Goal: Information Seeking & Learning: Learn about a topic

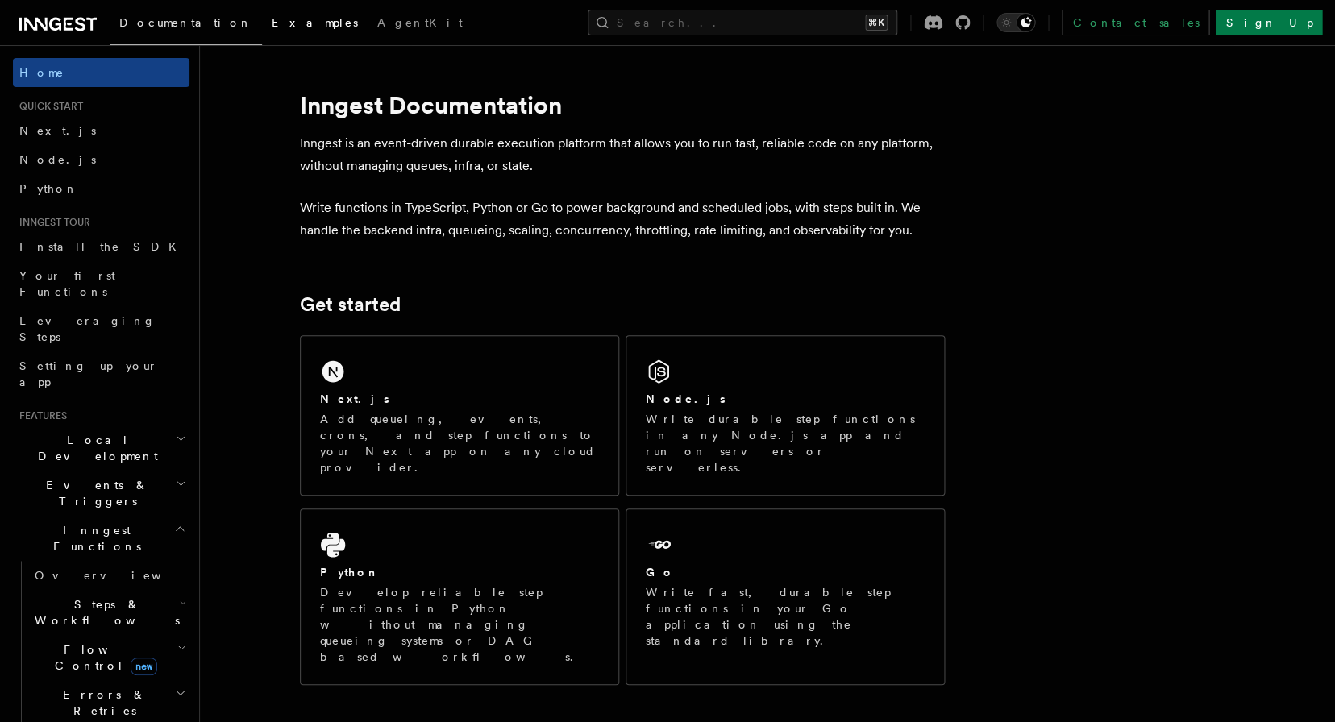
click at [262, 39] on link "Examples" at bounding box center [315, 24] width 106 height 39
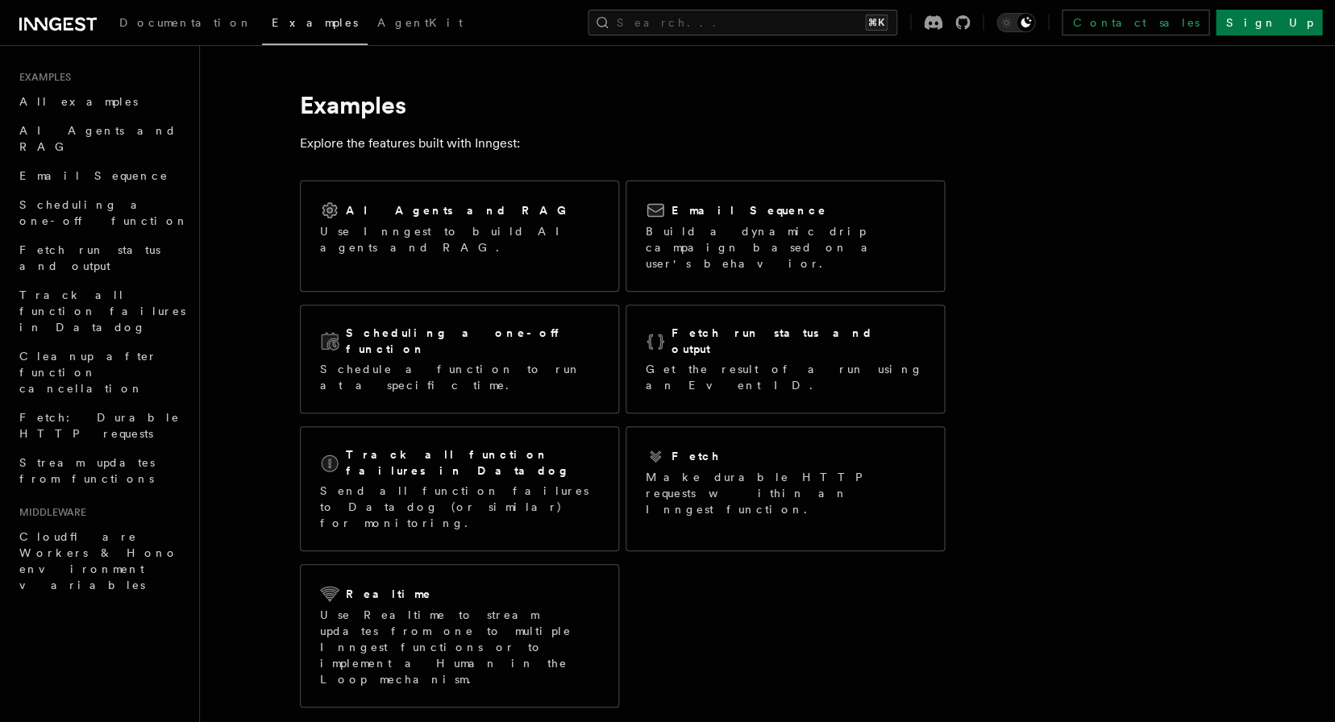
click at [342, 56] on main "Examples Explore the features built with Inngest: AI Agents and RAG Use Inngest…" at bounding box center [739, 628] width 1026 height 1166
click at [159, 29] on span "Documentation" at bounding box center [185, 22] width 133 height 13
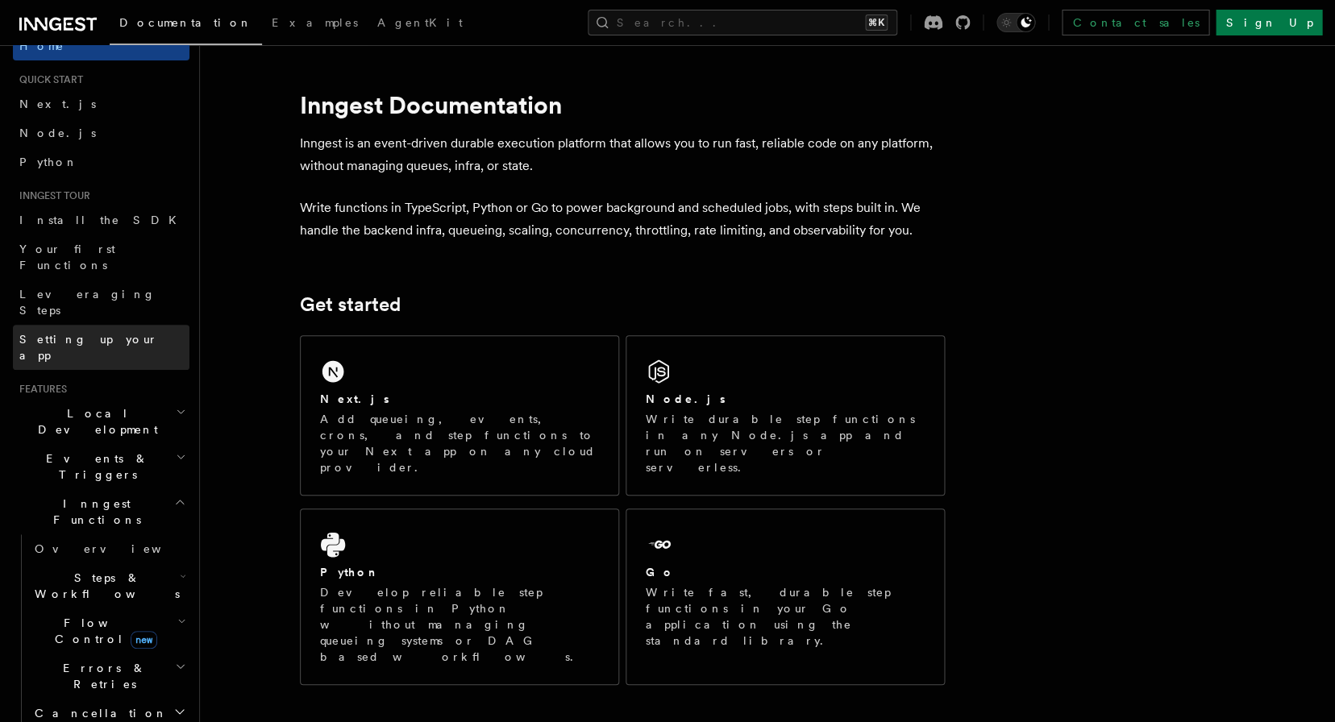
scroll to position [58, 0]
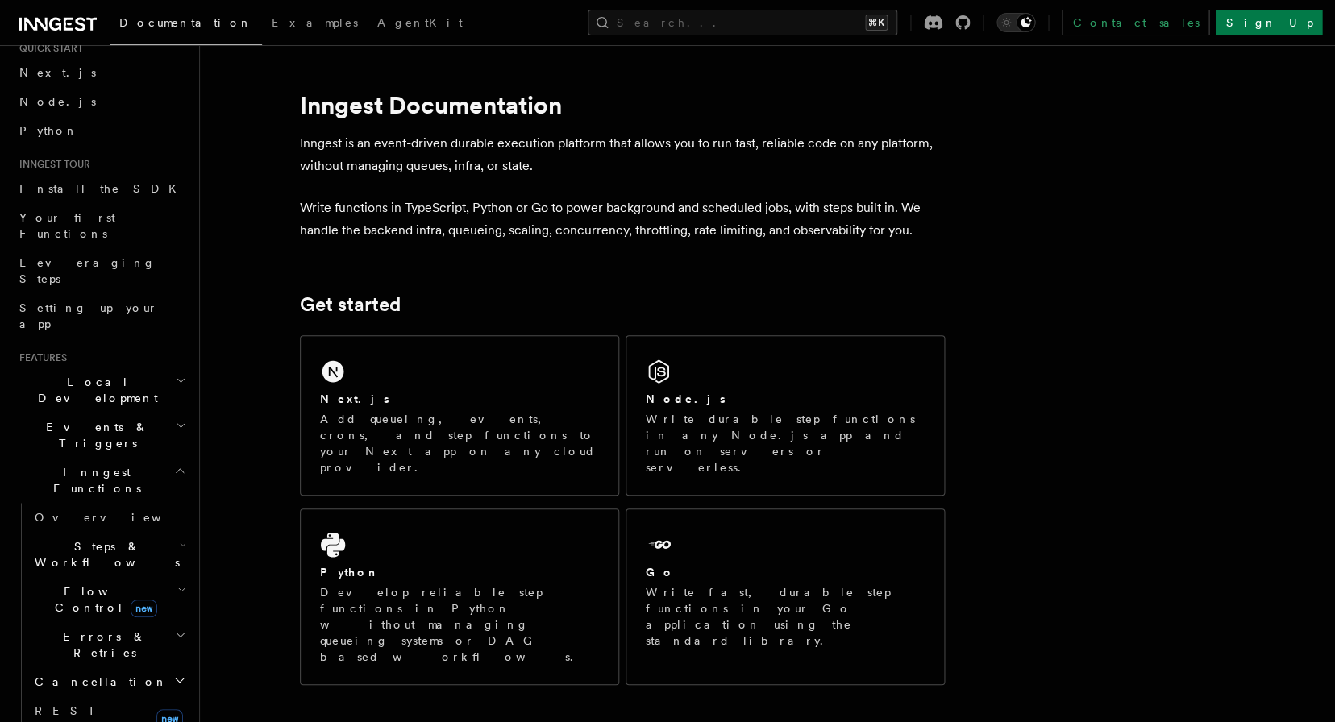
click at [105, 173] on li "Inngest tour Install the SDK Your first Functions Leveraging Steps Setting up y…" at bounding box center [101, 248] width 177 height 181
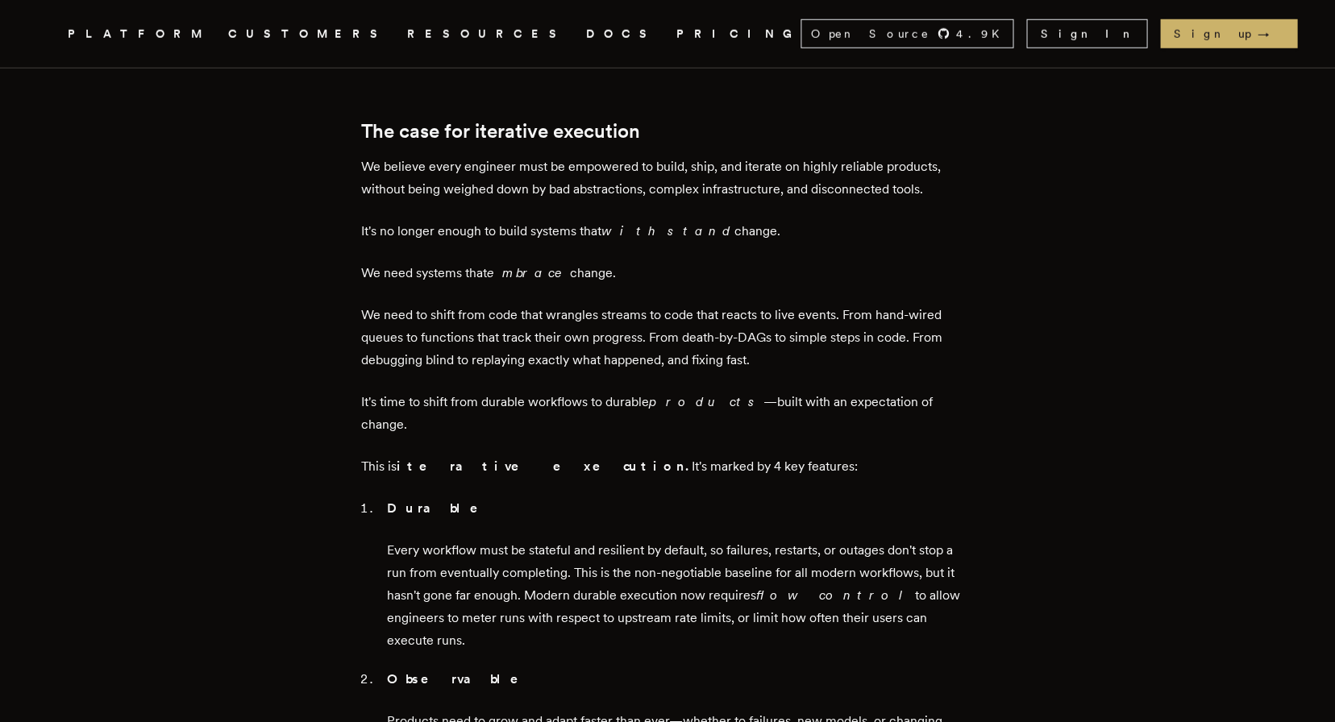
scroll to position [2078, 0]
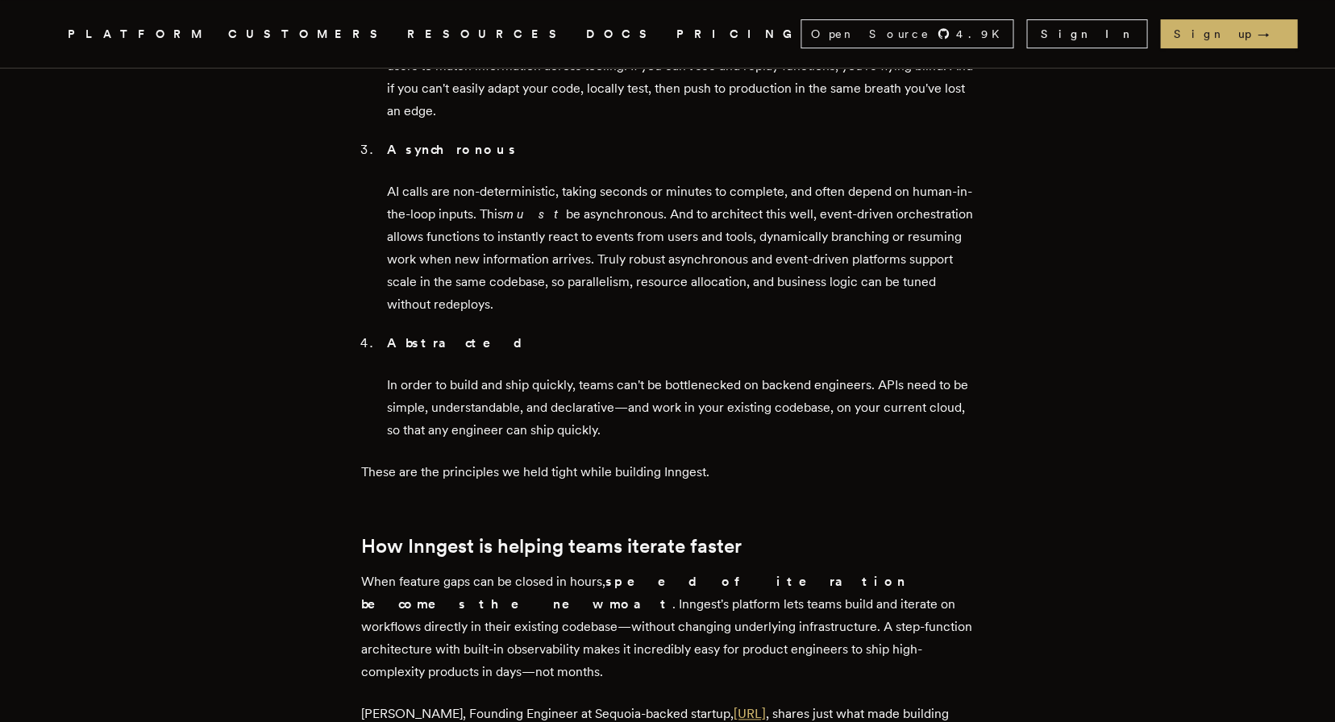
click at [737, 706] on link "Day.ai" at bounding box center [750, 713] width 32 height 15
click at [539, 703] on p "Erik Munson, Founding Engineer at Sequoia-backed startup, Day.ai , shares just …" at bounding box center [667, 725] width 613 height 45
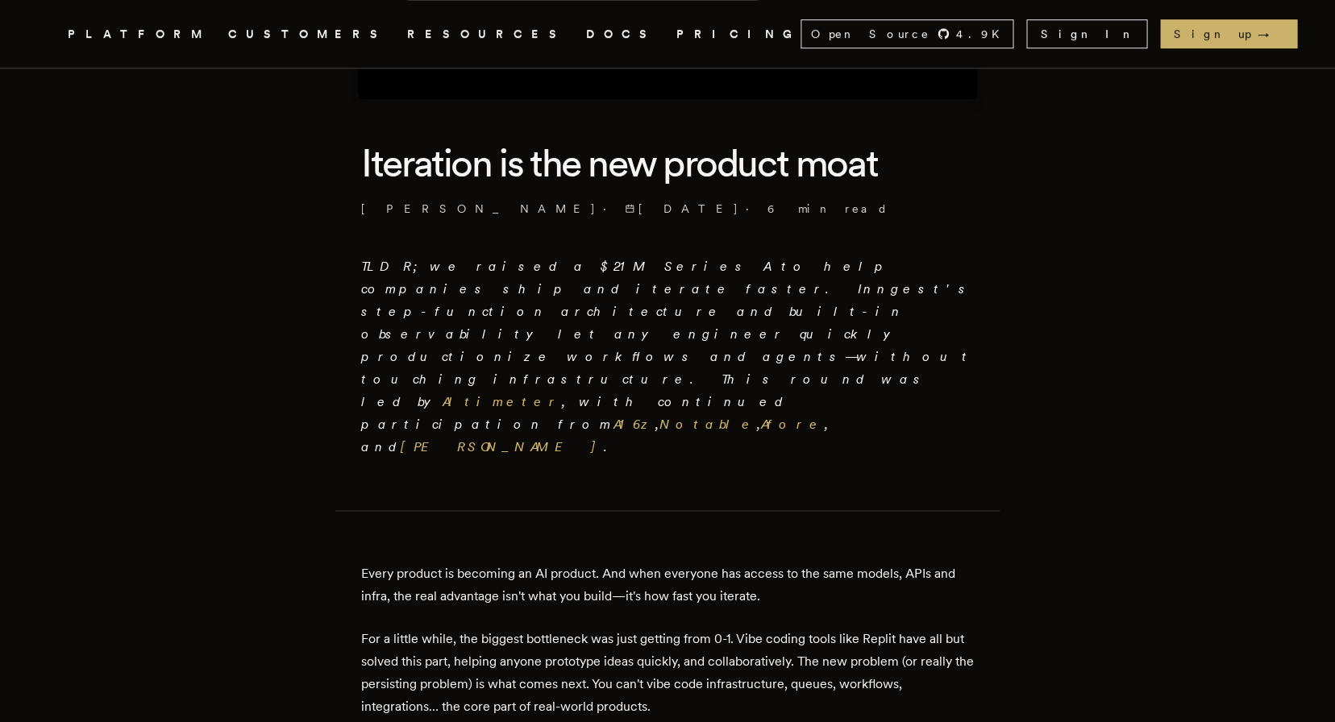
scroll to position [472, 0]
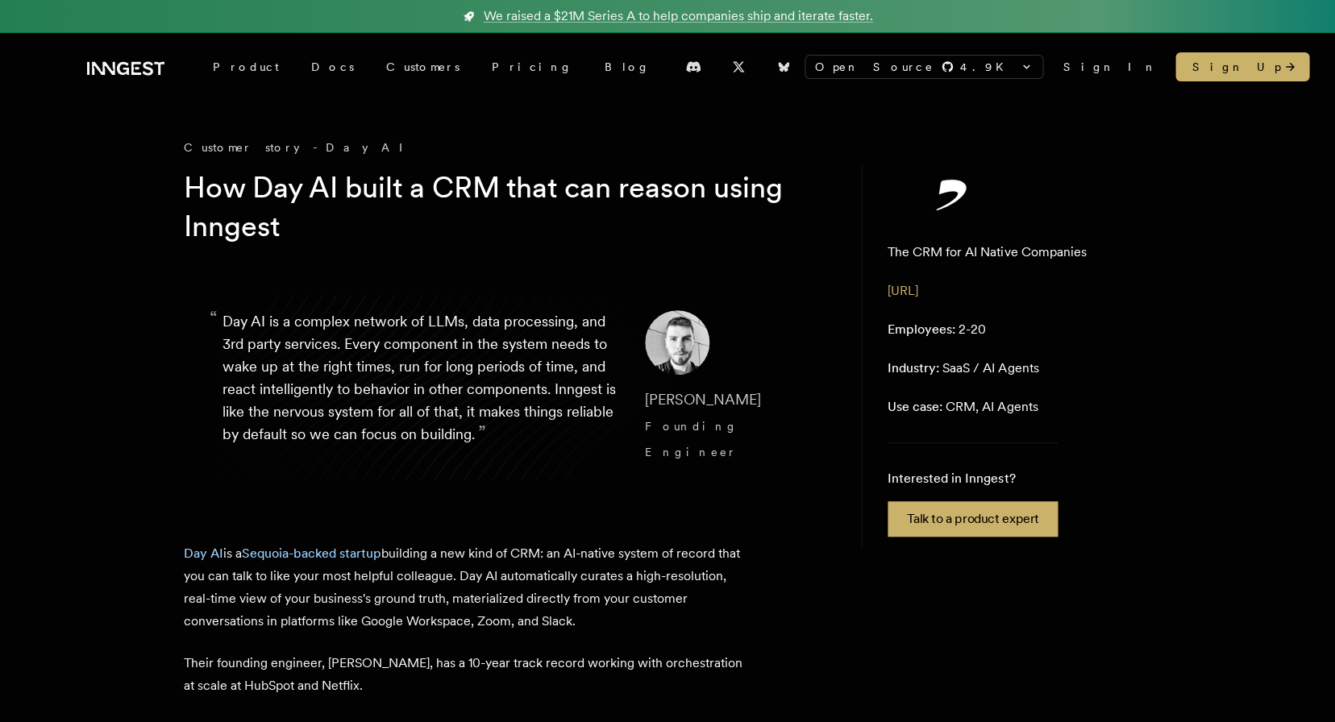
click at [547, 577] on p "Day AI is a Sequoia-backed startup building a new kind of CRM: an AI-native sys…" at bounding box center [466, 588] width 564 height 90
click at [339, 353] on p "“ Day AI is a complex network of LLMs, data processing, and 3rd party services.…" at bounding box center [421, 387] width 397 height 155
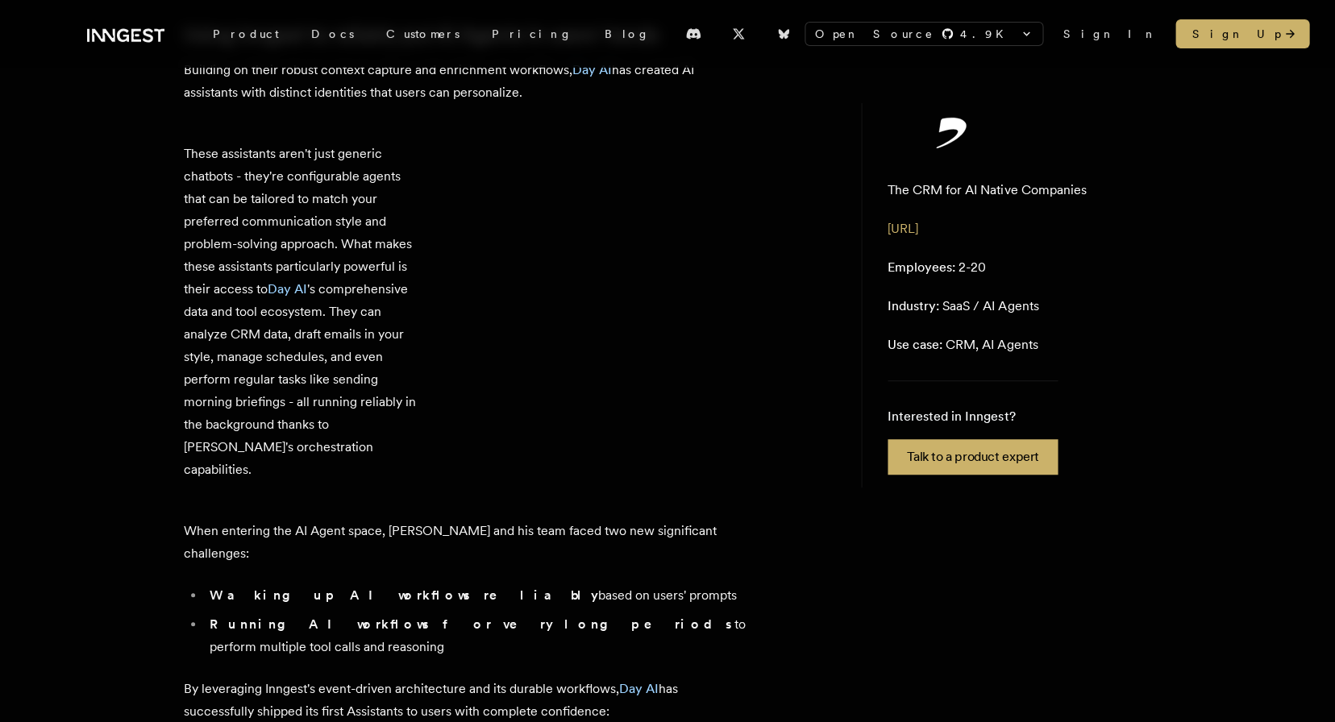
scroll to position [4488, 0]
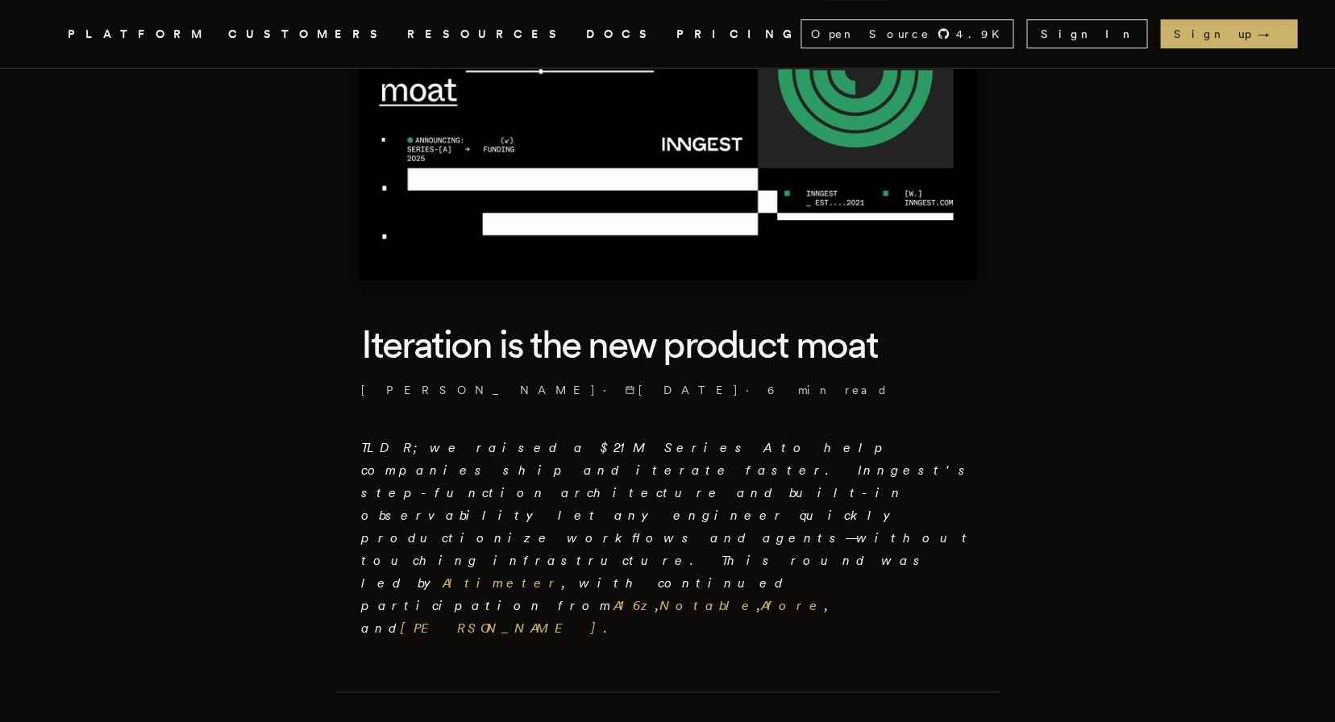
scroll to position [882, 0]
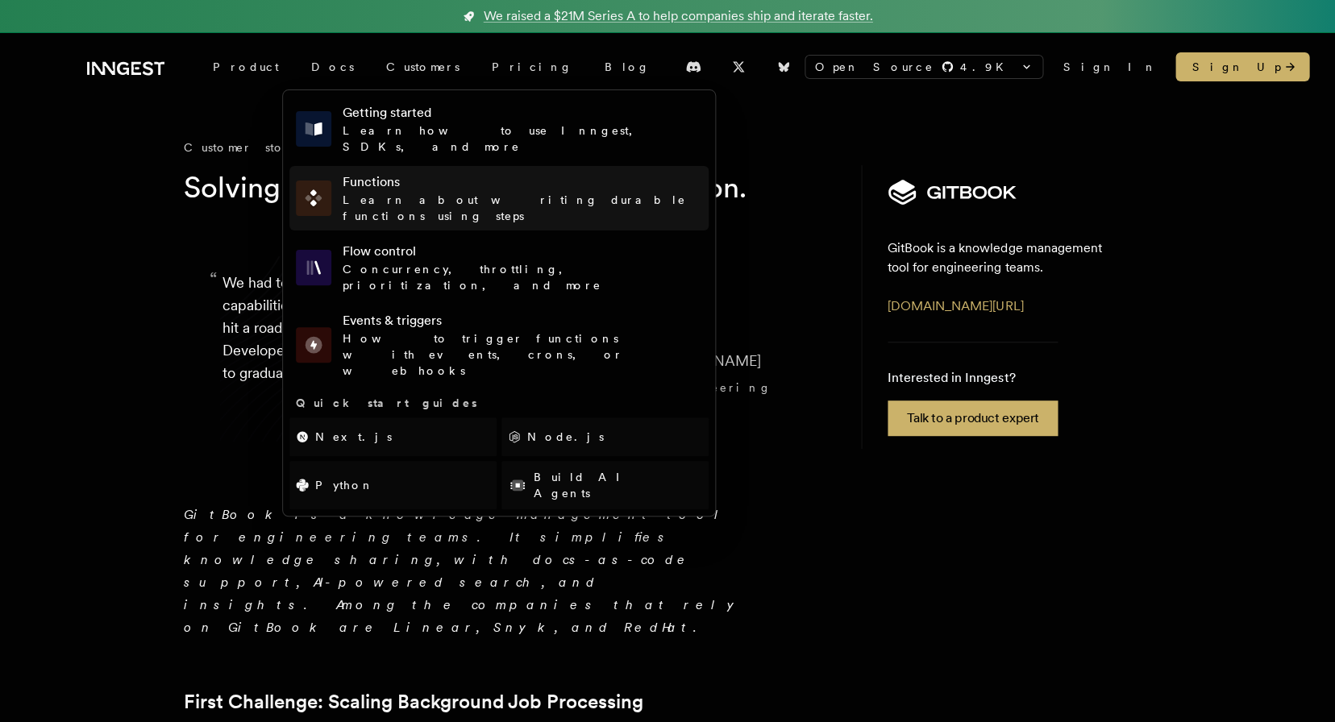
click at [369, 173] on h4 "Functions" at bounding box center [523, 182] width 360 height 19
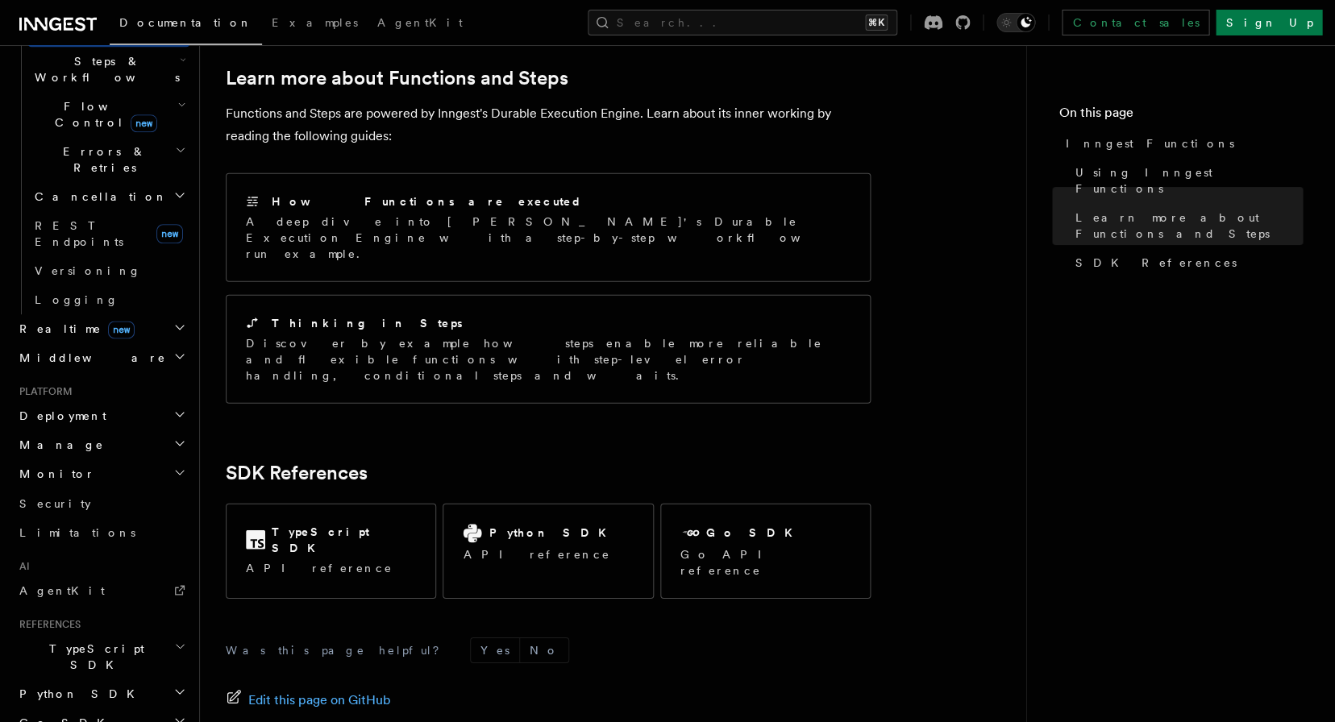
scroll to position [601, 0]
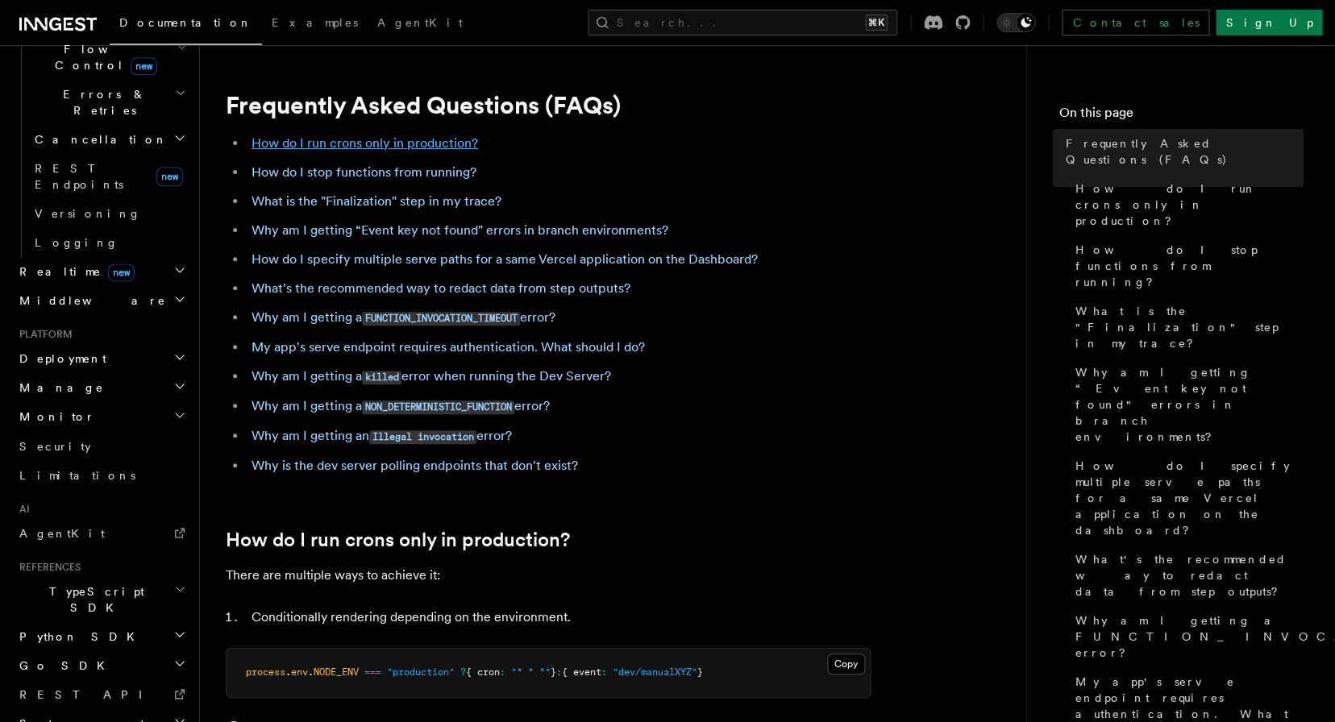
click at [404, 136] on link "How do I run crons only in production?" at bounding box center [365, 142] width 227 height 15
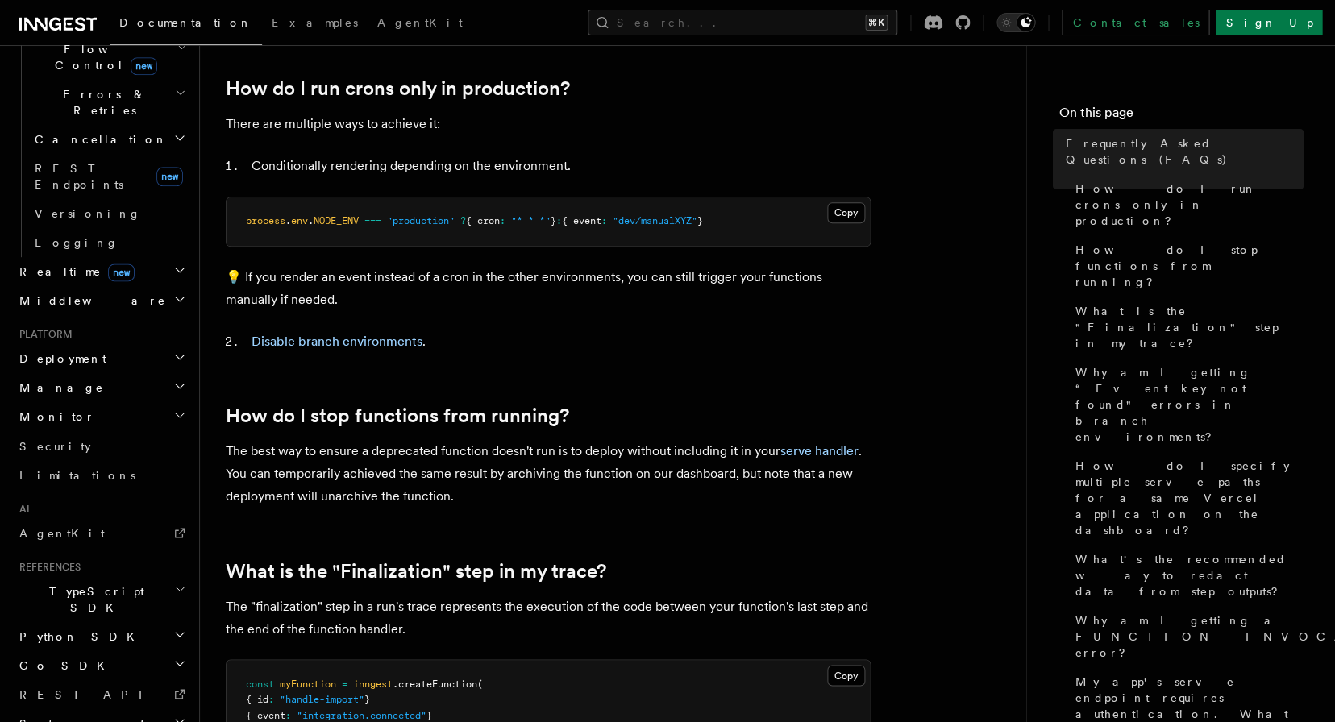
scroll to position [452, 0]
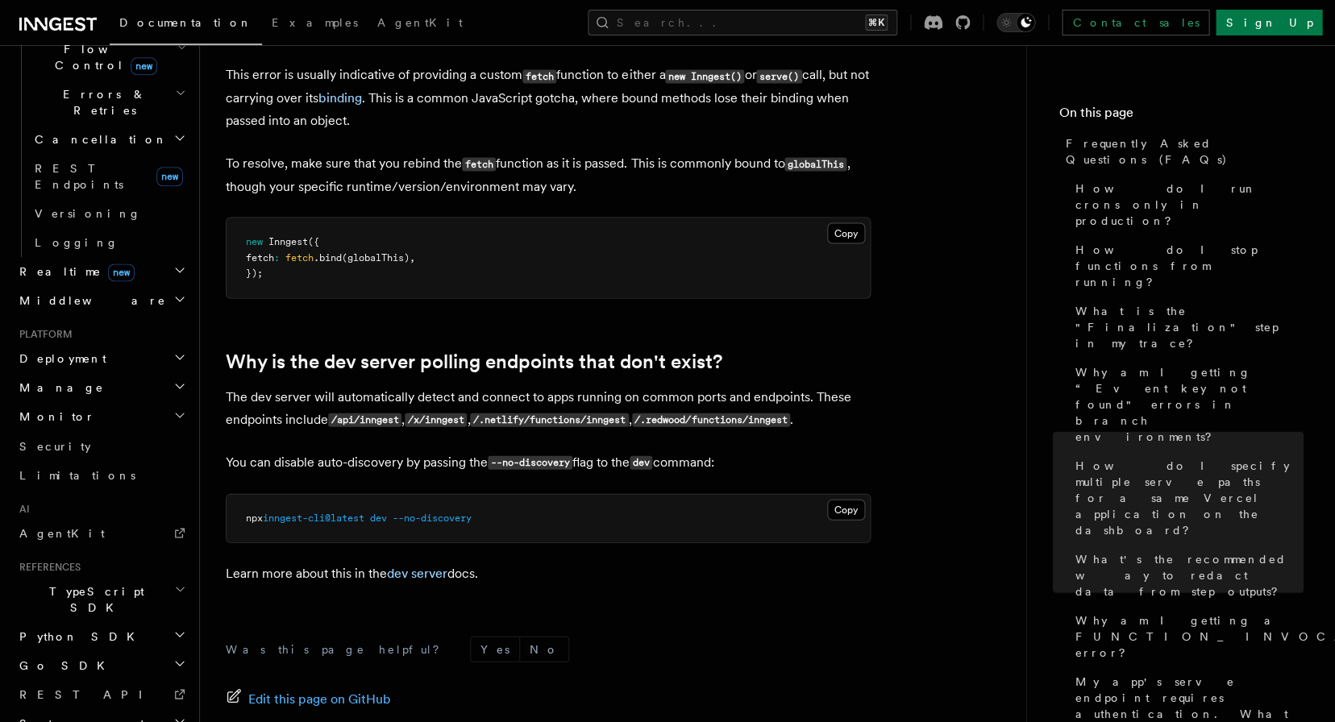
scroll to position [3028, 0]
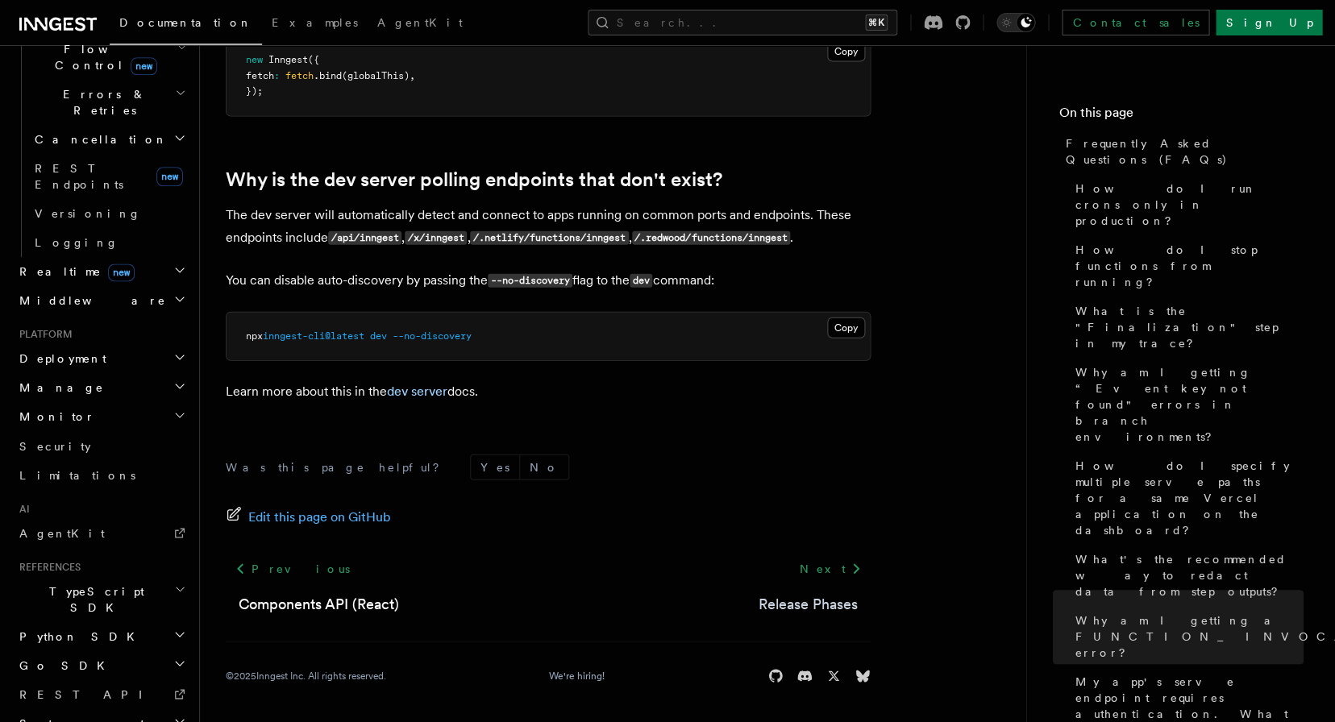
click at [793, 606] on link "Release Phases" at bounding box center [808, 604] width 99 height 23
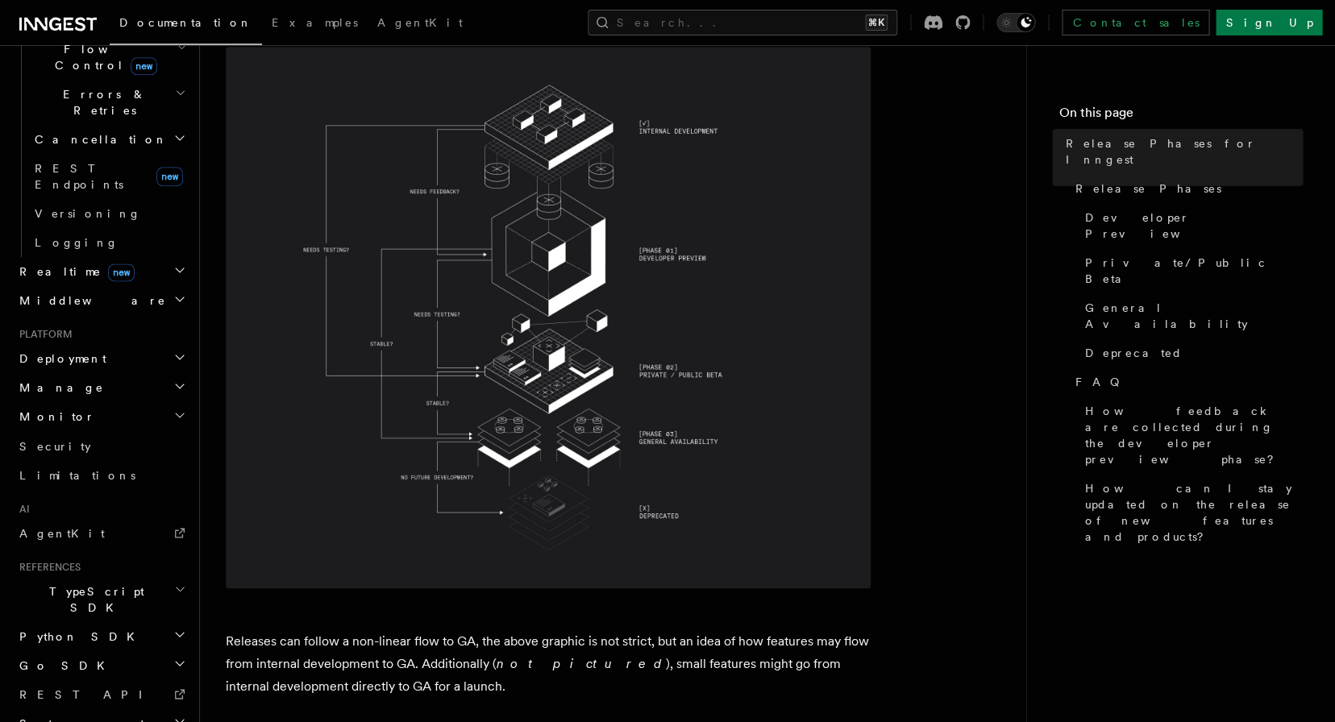
scroll to position [242, 0]
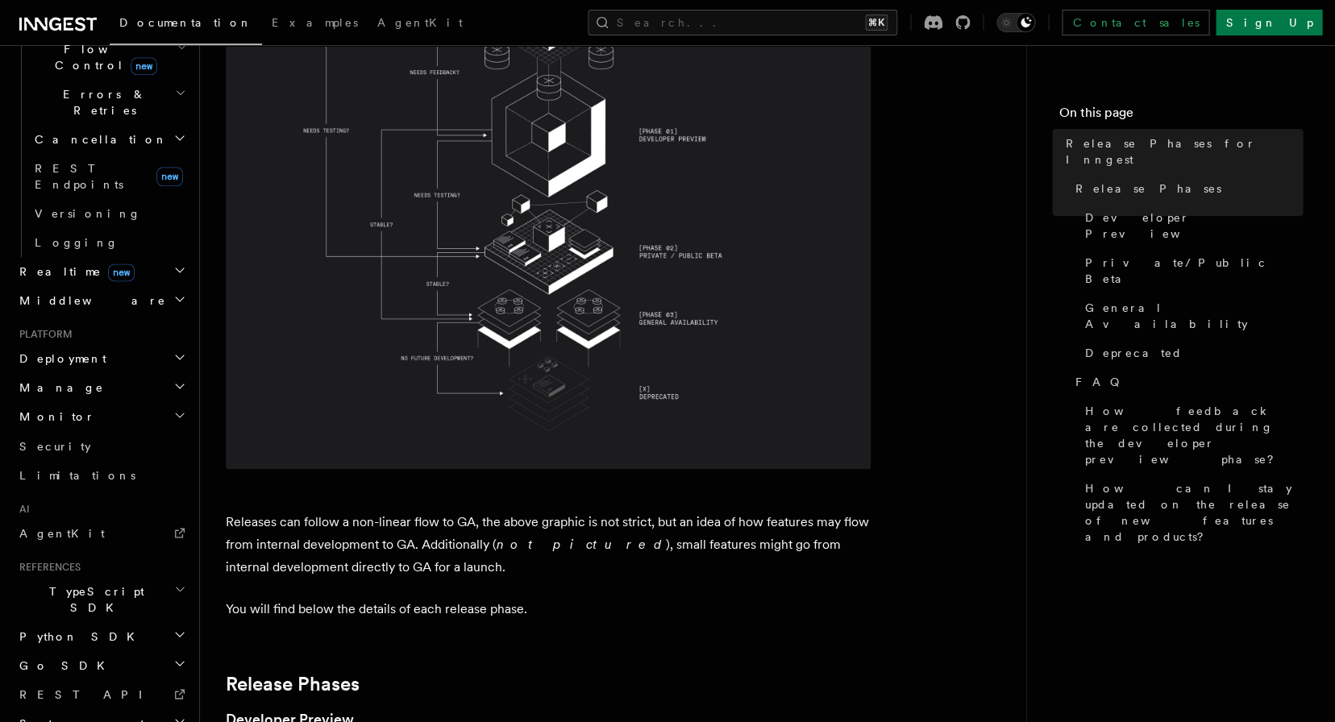
click at [605, 511] on p "Releases can follow a non-linear flow to GA, the above graphic is not strict, b…" at bounding box center [548, 545] width 645 height 68
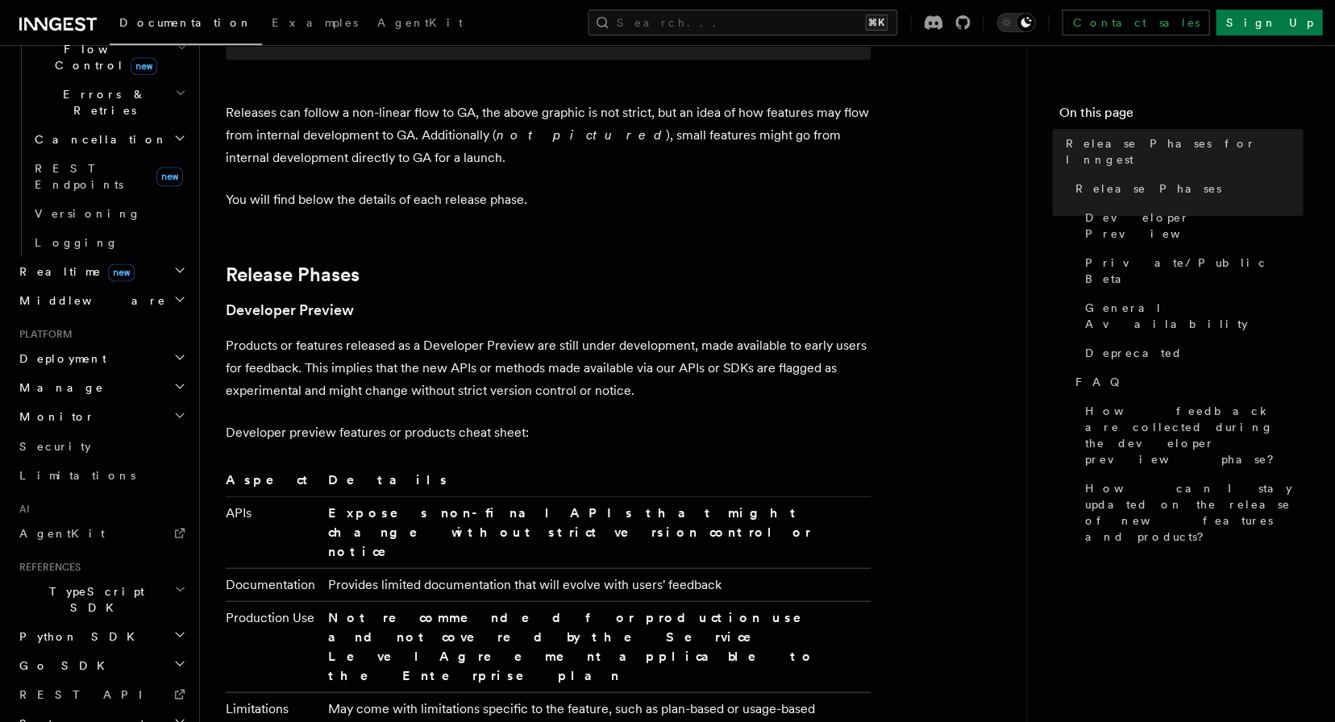
scroll to position [963, 0]
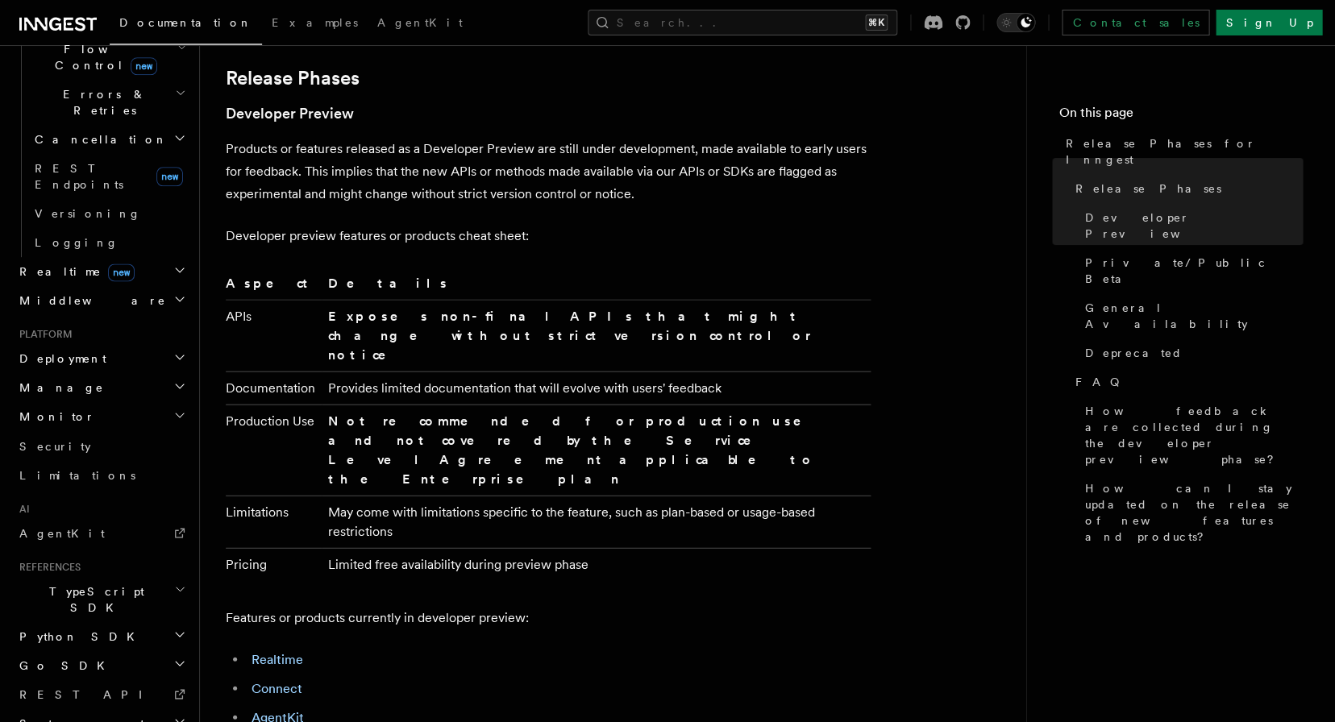
click at [455, 413] on strong "Not recommended for production use and not covered by the Service Level Agreeme…" at bounding box center [576, 449] width 496 height 73
click at [460, 137] on p "Products or features released as a Developer Preview are still under developmen…" at bounding box center [548, 171] width 645 height 68
drag, startPoint x: 853, startPoint y: 152, endPoint x: 847, endPoint y: 144, distance: 11.0
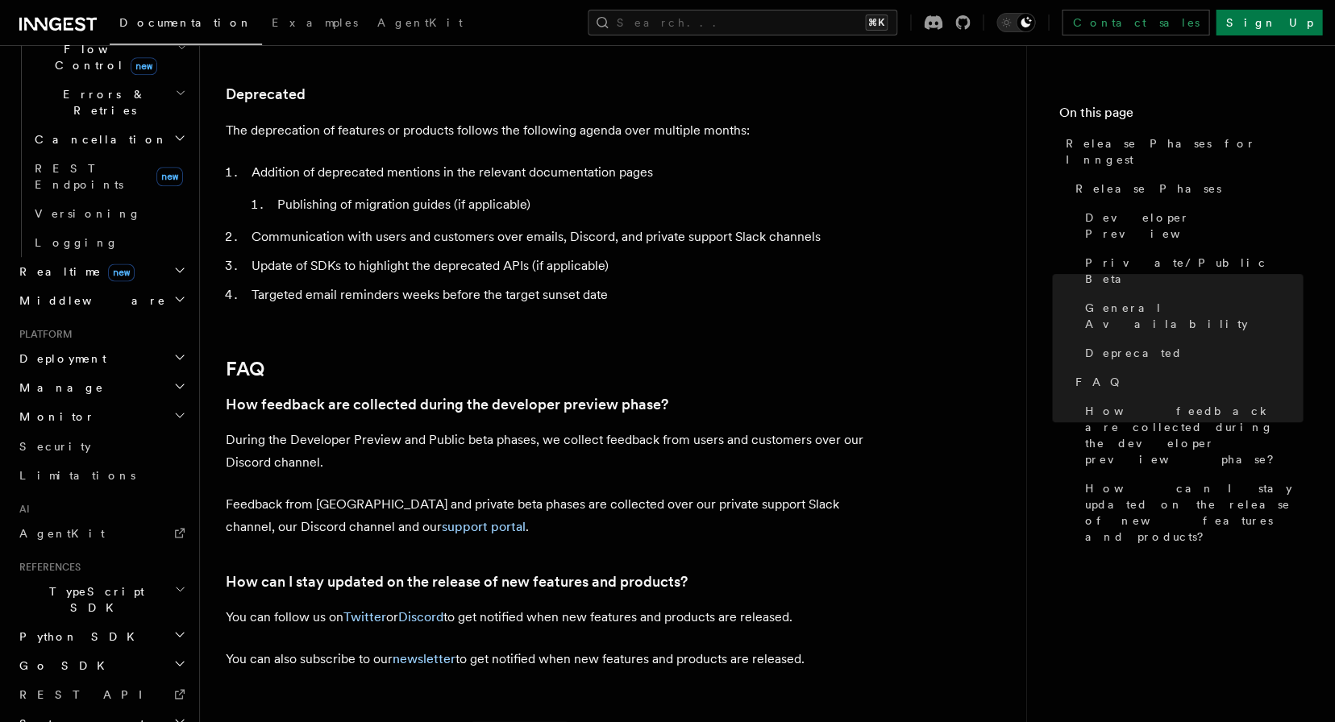
scroll to position [2875, 0]
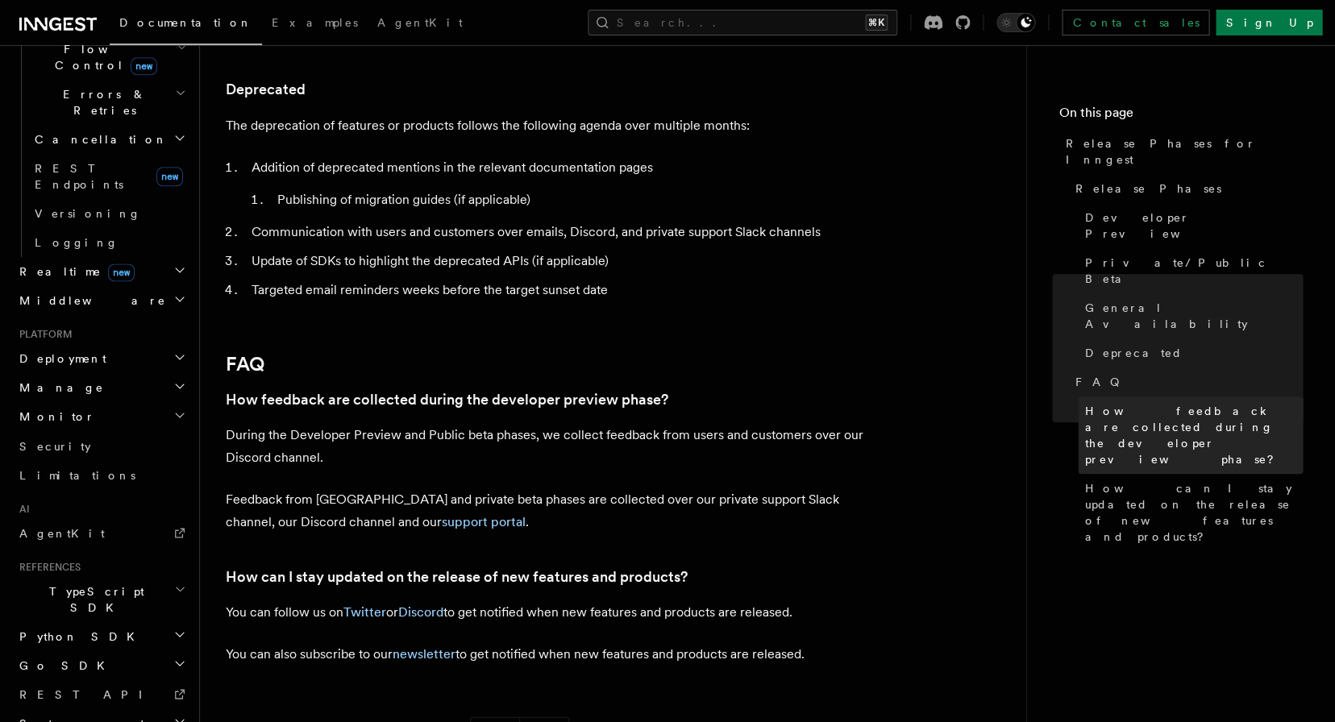
click at [1117, 397] on link "How feedback are collected during the developer preview phase?" at bounding box center [1190, 435] width 225 height 77
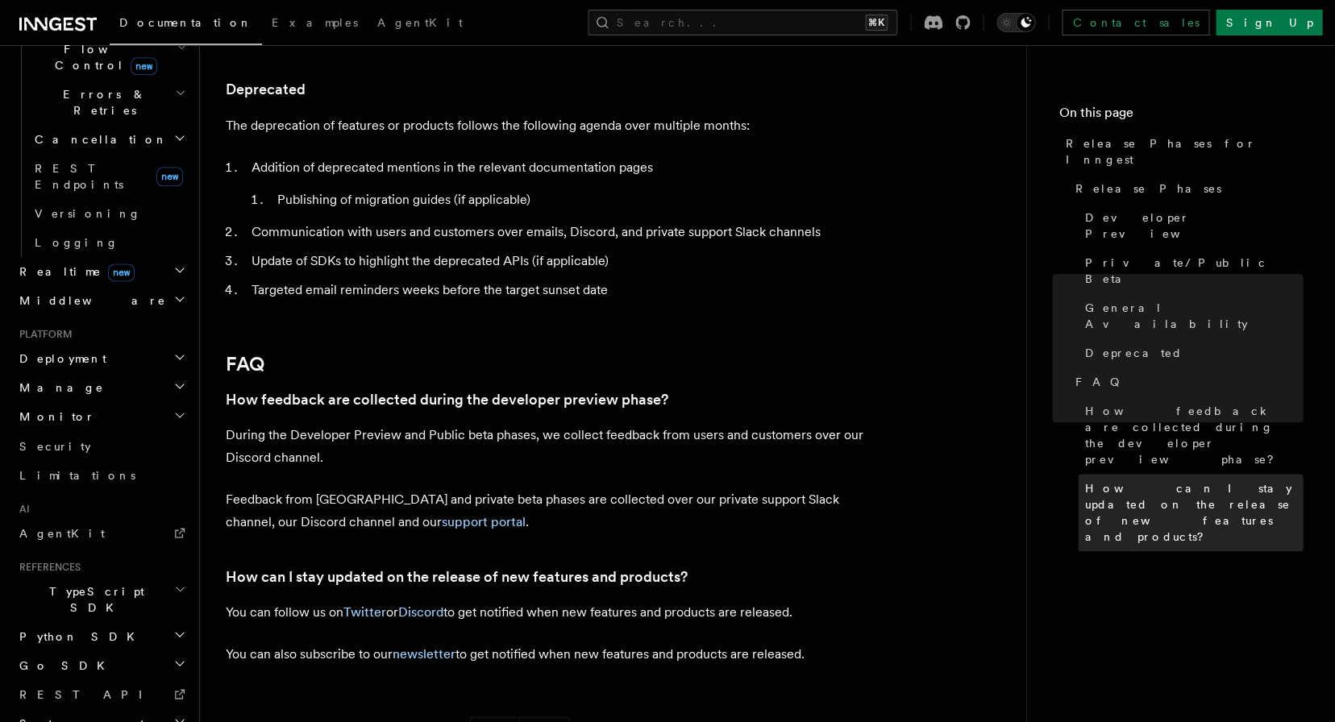
click at [1184, 481] on span "How can I stay updated on the release of new features and products?" at bounding box center [1193, 513] width 218 height 64
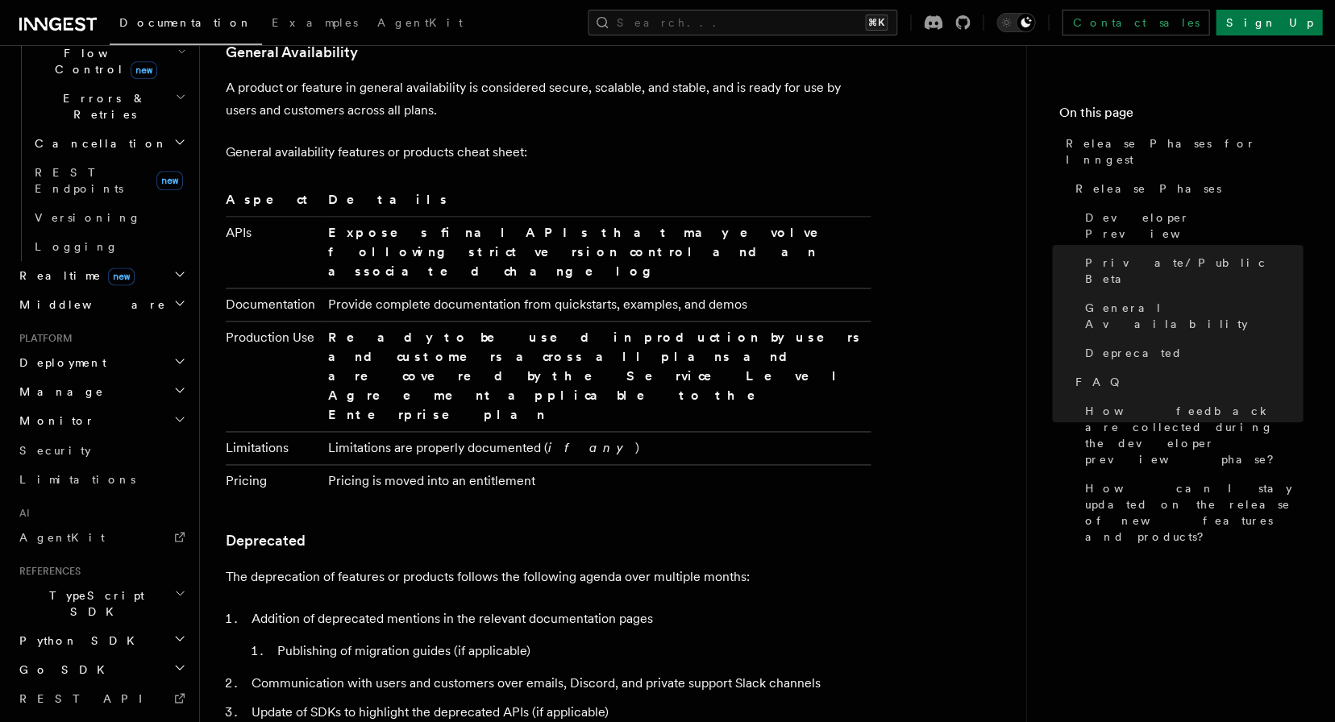
scroll to position [2282, 0]
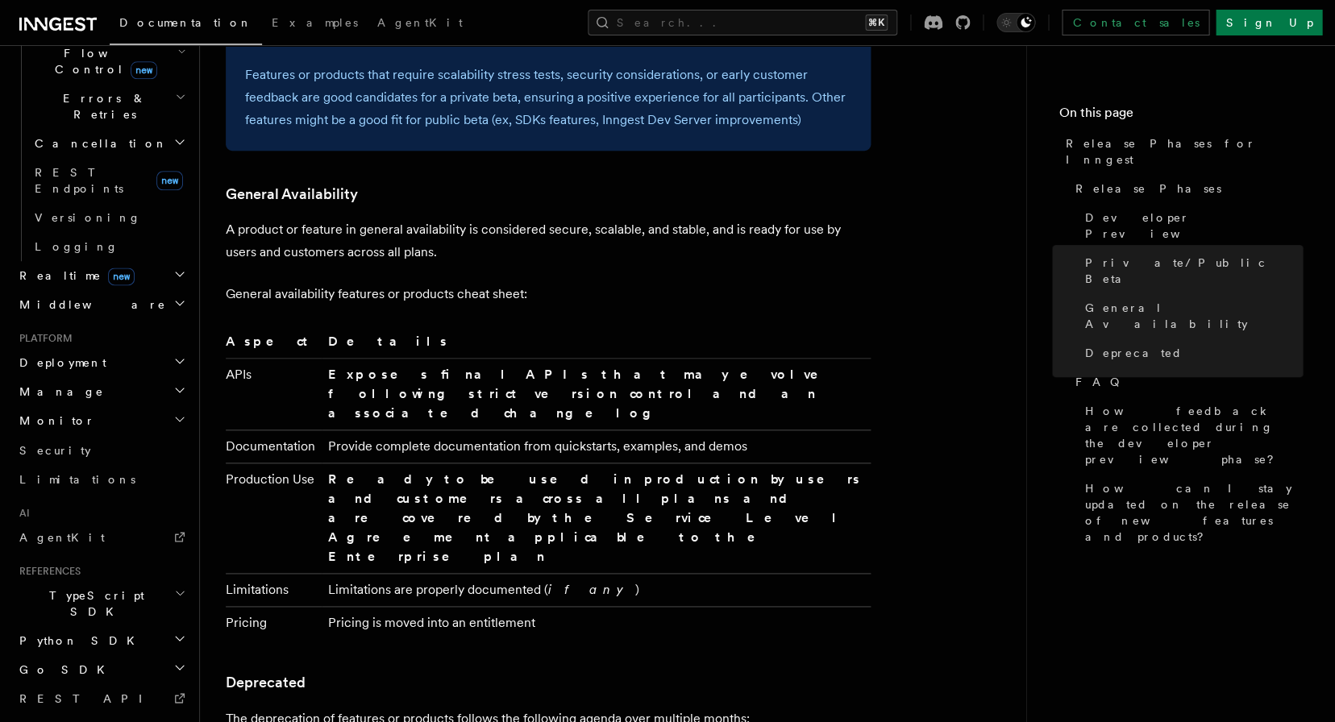
click at [55, 268] on span "Realtime new" at bounding box center [74, 276] width 122 height 16
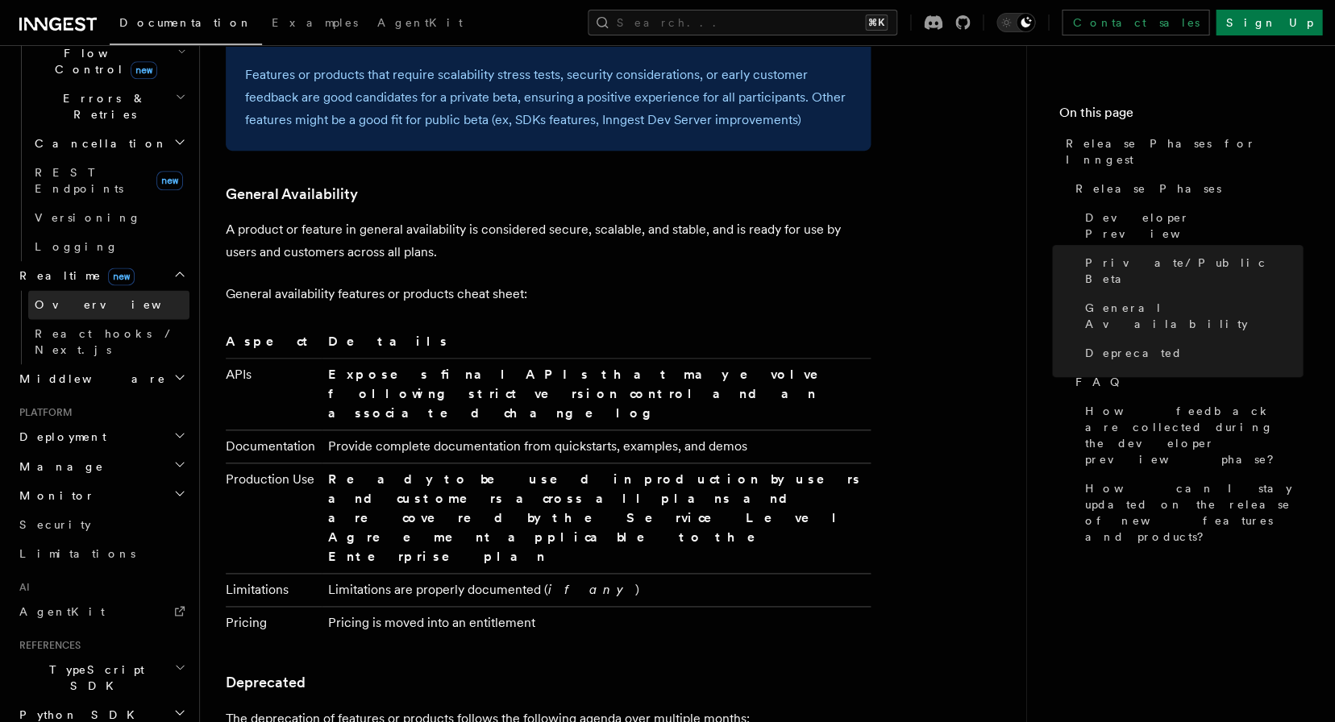
click at [47, 298] on span "Overview" at bounding box center [118, 304] width 166 height 13
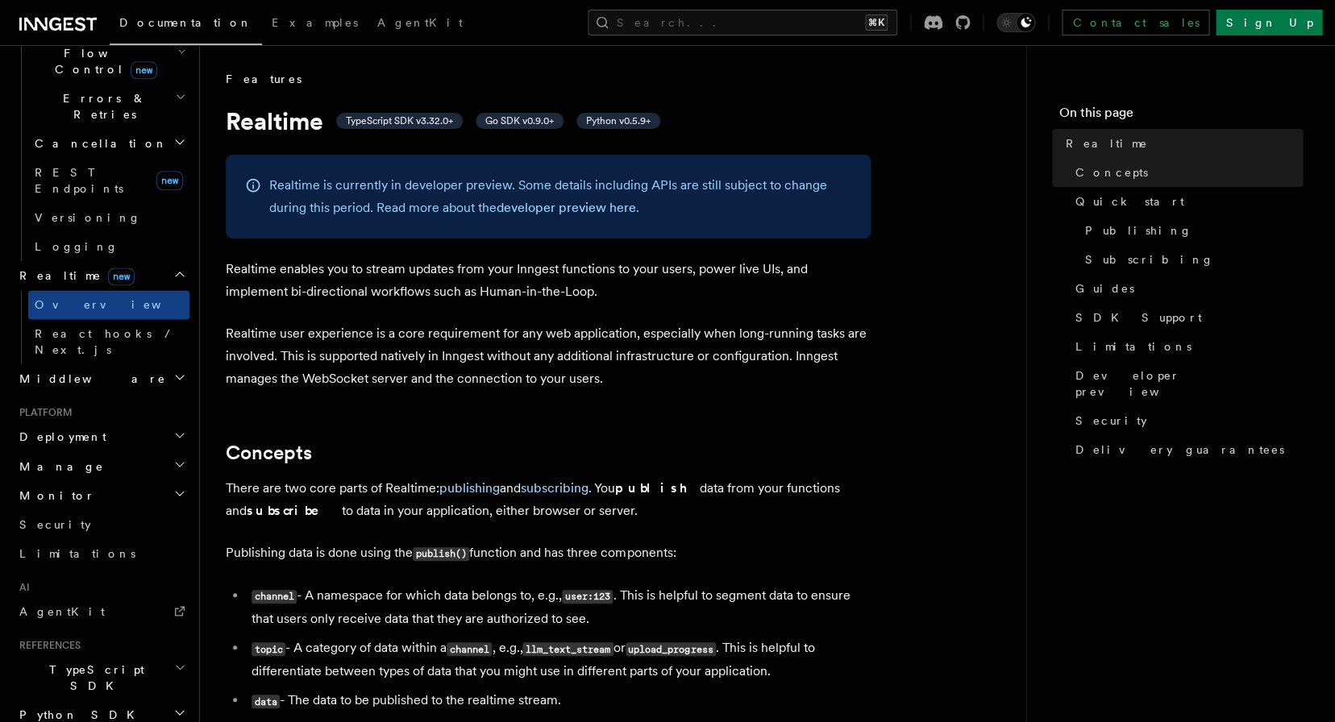
click at [332, 209] on p "Realtime is currently in developer preview. Some details including APIs are sti…" at bounding box center [560, 196] width 582 height 45
drag, startPoint x: 556, startPoint y: 177, endPoint x: 350, endPoint y: 191, distance: 206.8
click at [352, 191] on p "Realtime is currently in developer preview. Some details including APIs are sti…" at bounding box center [560, 196] width 582 height 45
click at [344, 202] on p "Realtime is currently in developer preview. Some details including APIs are sti…" at bounding box center [560, 196] width 582 height 45
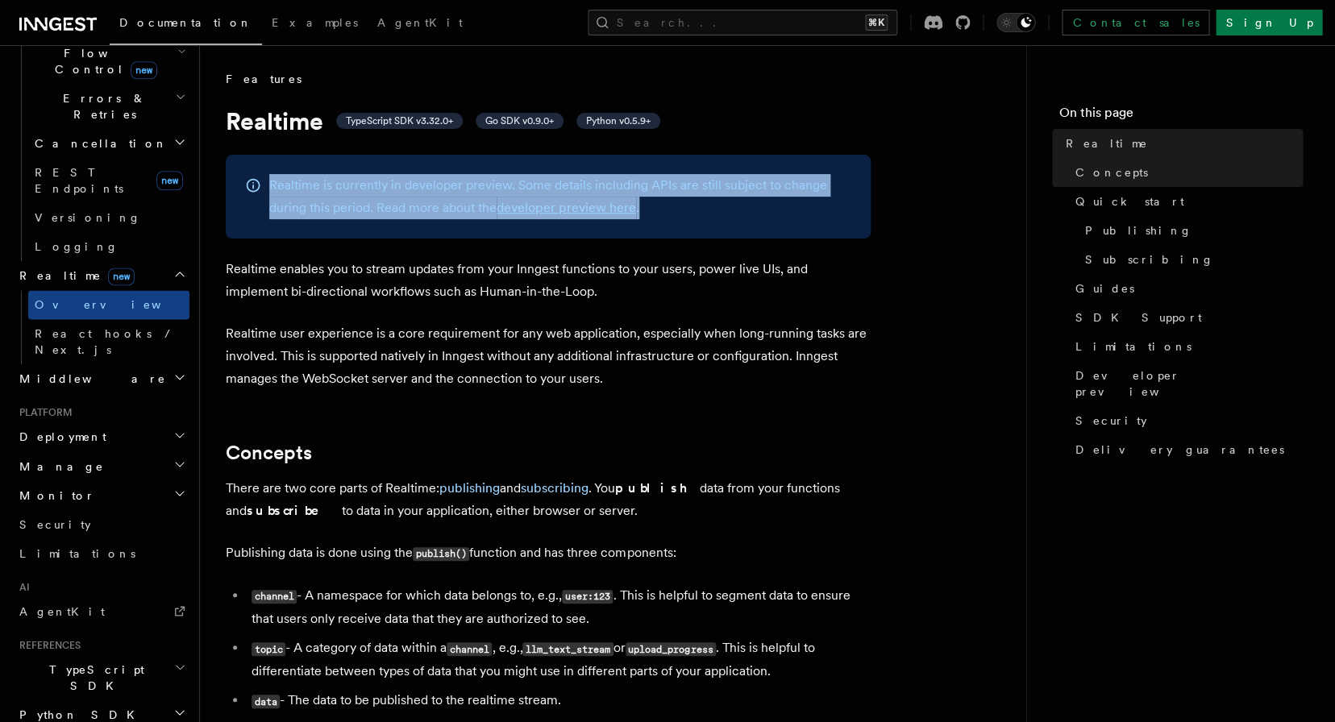
drag, startPoint x: 742, startPoint y: 216, endPoint x: 382, endPoint y: 173, distance: 362.1
click at [382, 173] on div "Realtime is currently in developer preview. Some details including APIs are sti…" at bounding box center [548, 197] width 645 height 84
click at [367, 214] on p "Realtime is currently in developer preview. Some details including APIs are sti…" at bounding box center [560, 196] width 582 height 45
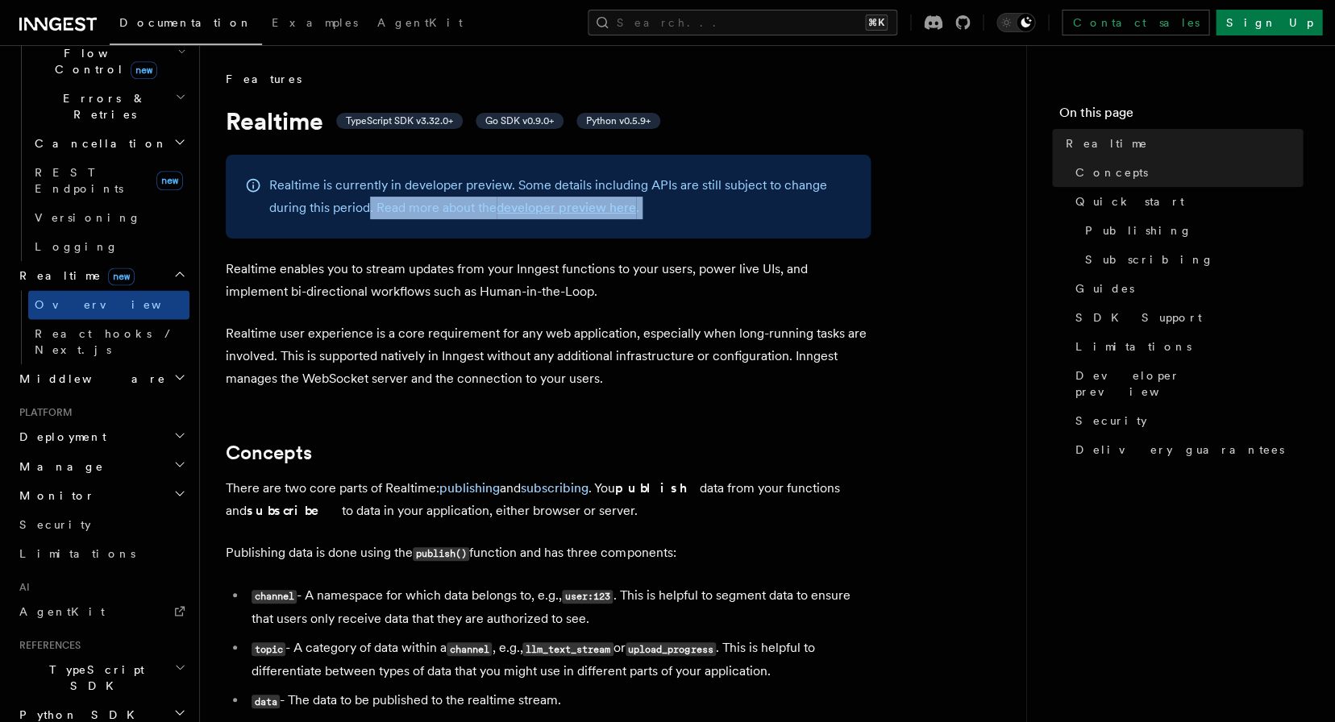
drag, startPoint x: 367, startPoint y: 214, endPoint x: 645, endPoint y: 235, distance: 278.9
click at [645, 235] on div "Realtime is currently in developer preview. Some details including APIs are sti…" at bounding box center [548, 197] width 645 height 84
click at [605, 292] on p "Realtime enables you to stream updates from your Inngest functions to your user…" at bounding box center [548, 280] width 645 height 45
click at [326, 273] on p "Realtime enables you to stream updates from your Inngest functions to your user…" at bounding box center [548, 280] width 645 height 45
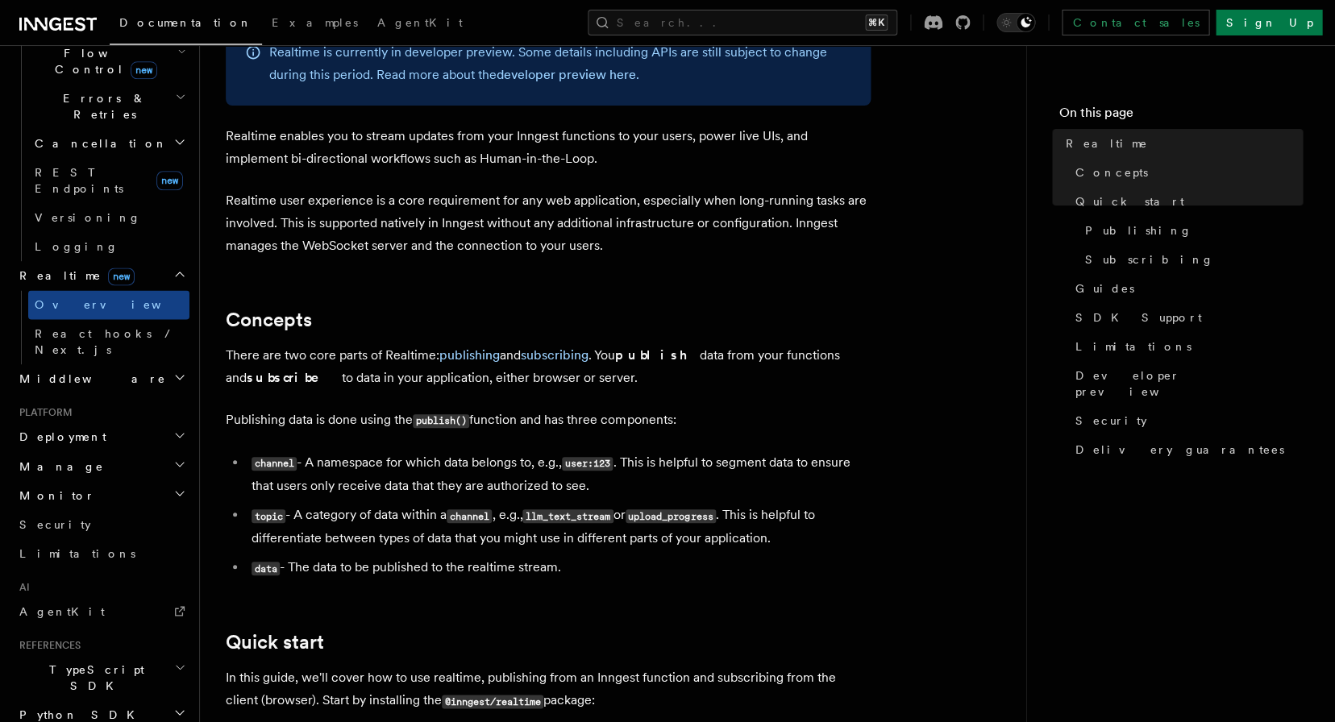
scroll to position [271, 0]
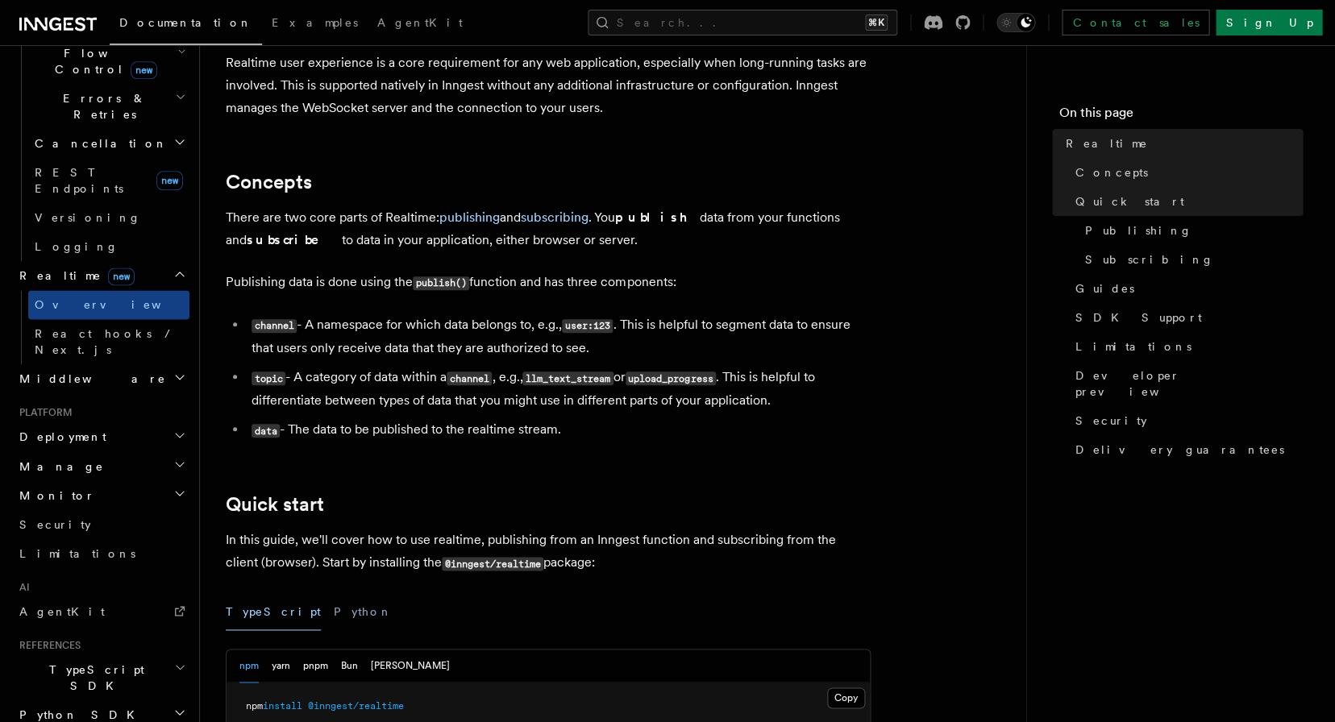
click at [431, 288] on code "publish()" at bounding box center [441, 284] width 56 height 14
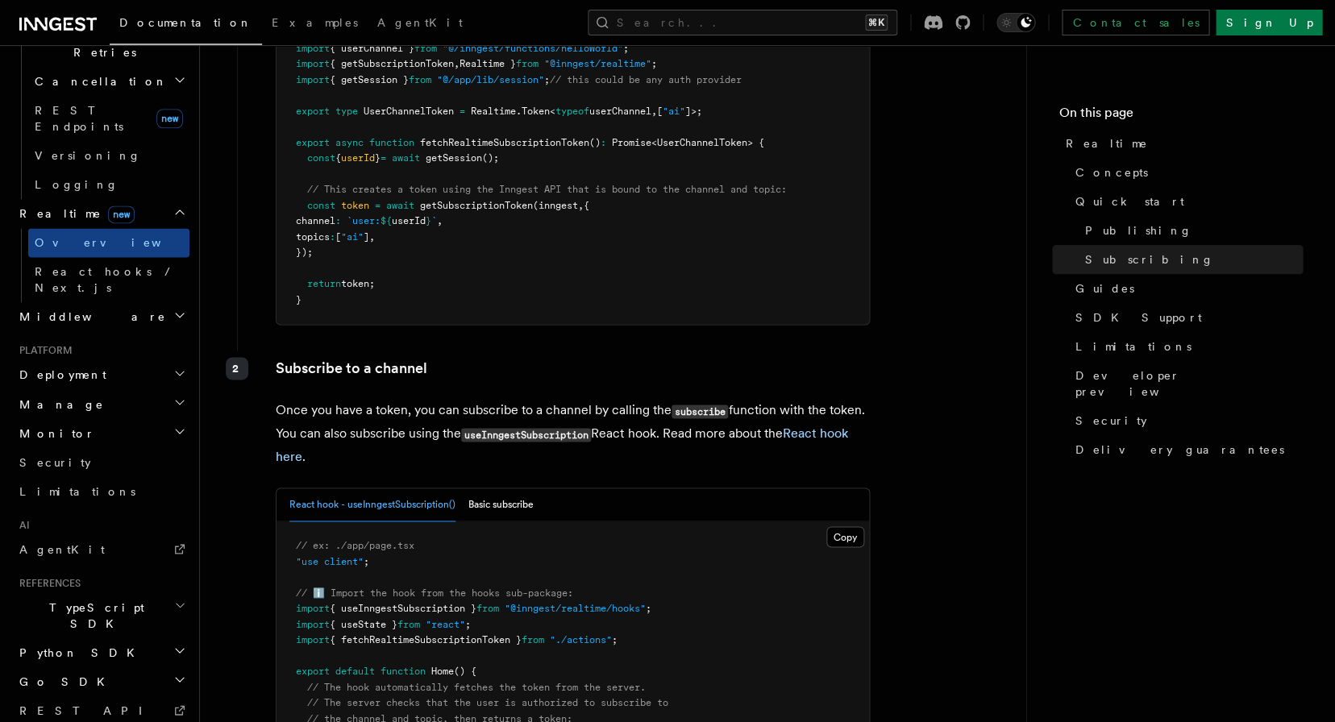
scroll to position [654, 0]
click at [114, 365] on h2 "Deployment" at bounding box center [101, 379] width 177 height 29
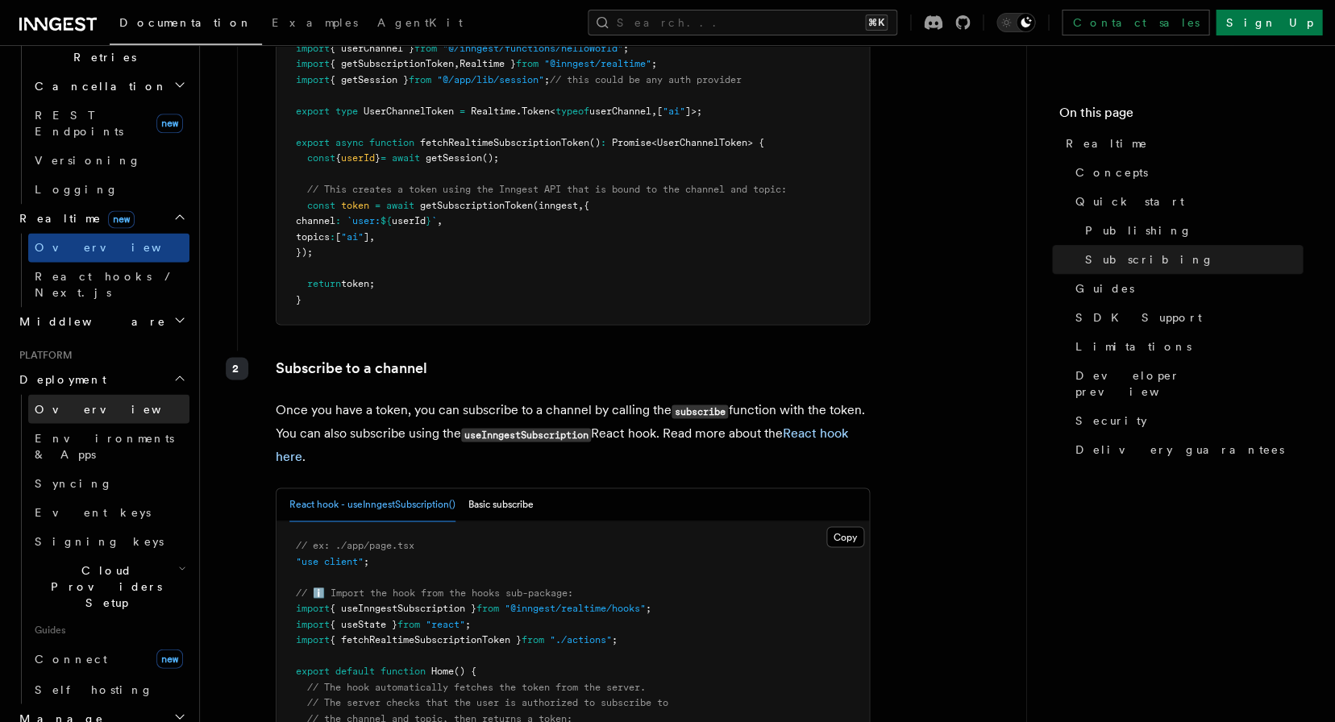
click at [112, 394] on link "Overview" at bounding box center [108, 408] width 161 height 29
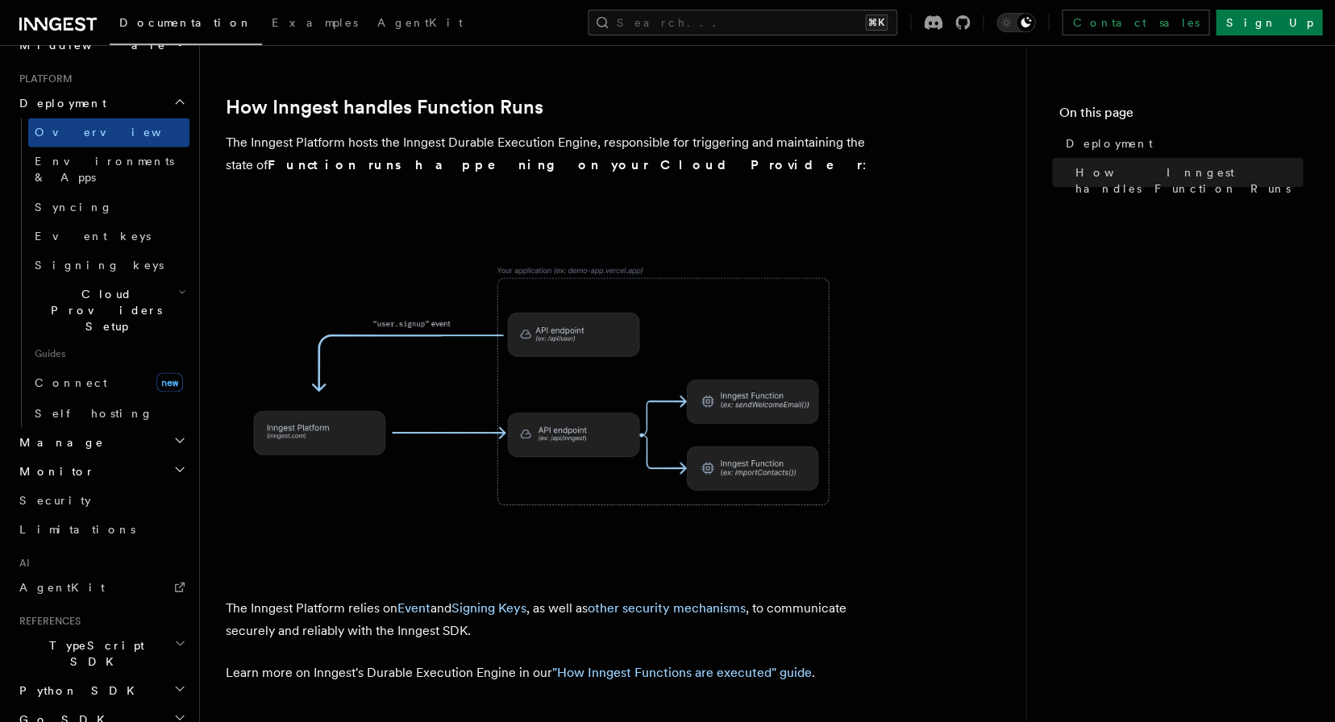
scroll to position [601, 0]
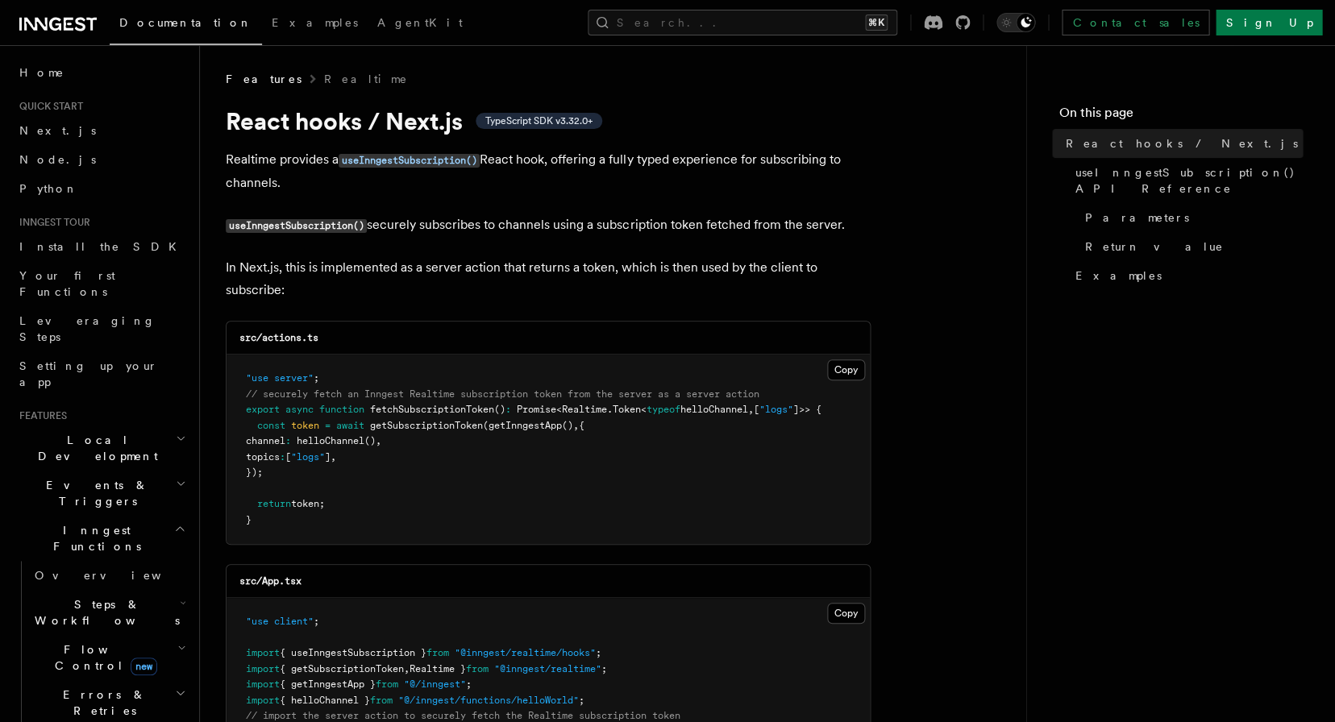
click at [748, 230] on p "useInngestSubscription() securely subscribes to channels using a subscription t…" at bounding box center [548, 225] width 645 height 23
click at [539, 215] on p "useInngestSubscription() securely subscribes to channels using a subscription t…" at bounding box center [548, 225] width 645 height 23
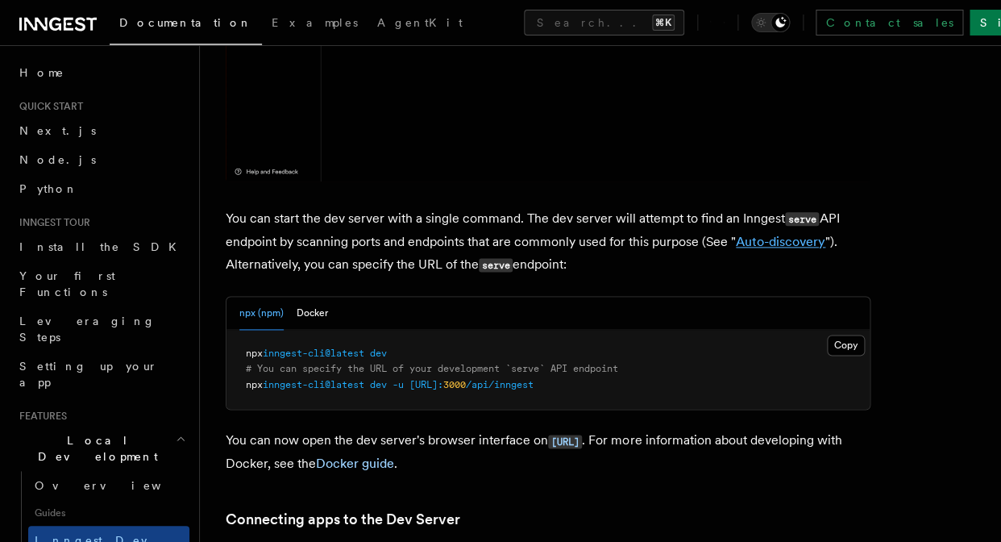
scroll to position [1051, 0]
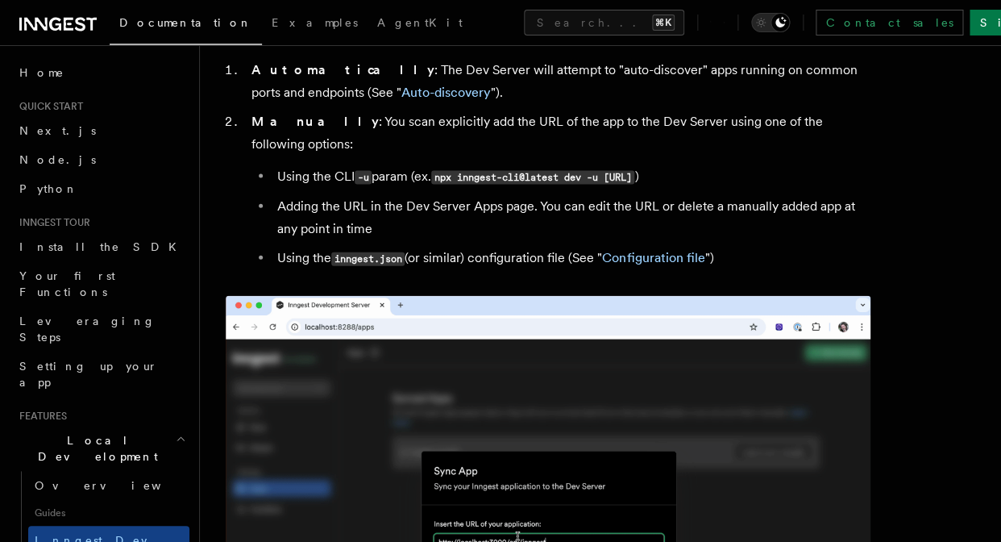
click at [483, 168] on li "Using the CLI -u param (ex. npx inngest-cli@latest dev -u http://localhost:3000…" at bounding box center [572, 176] width 598 height 23
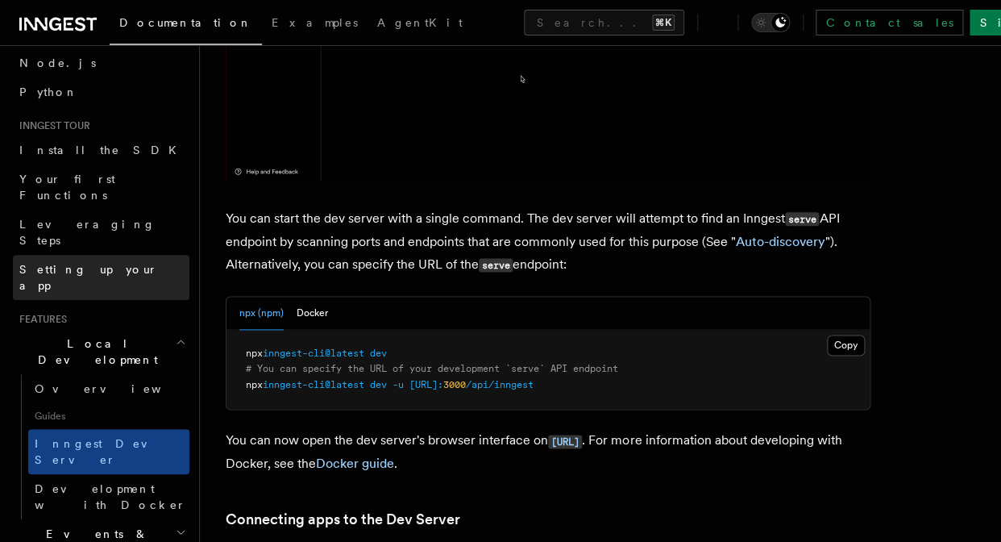
scroll to position [106, 0]
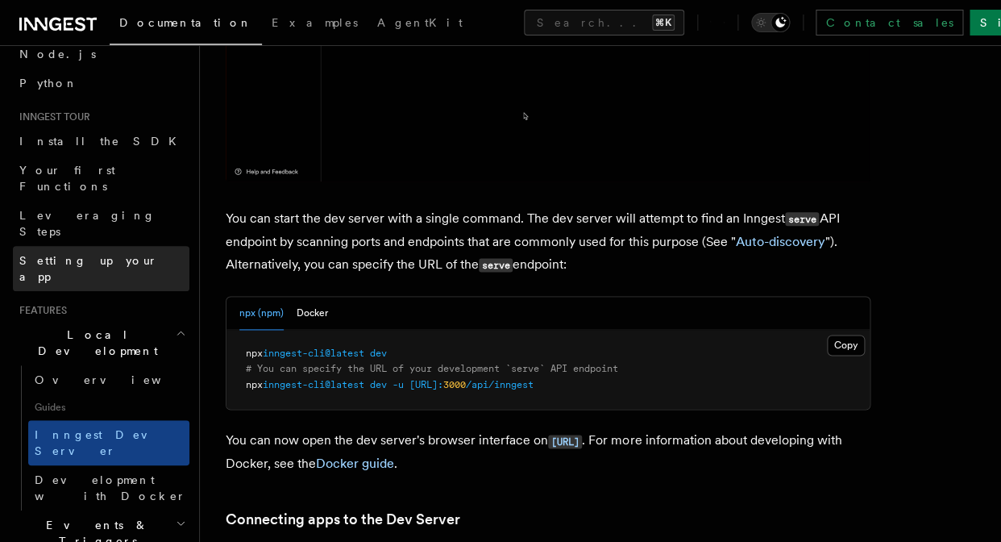
click at [69, 246] on link "Setting up your app" at bounding box center [101, 268] width 177 height 45
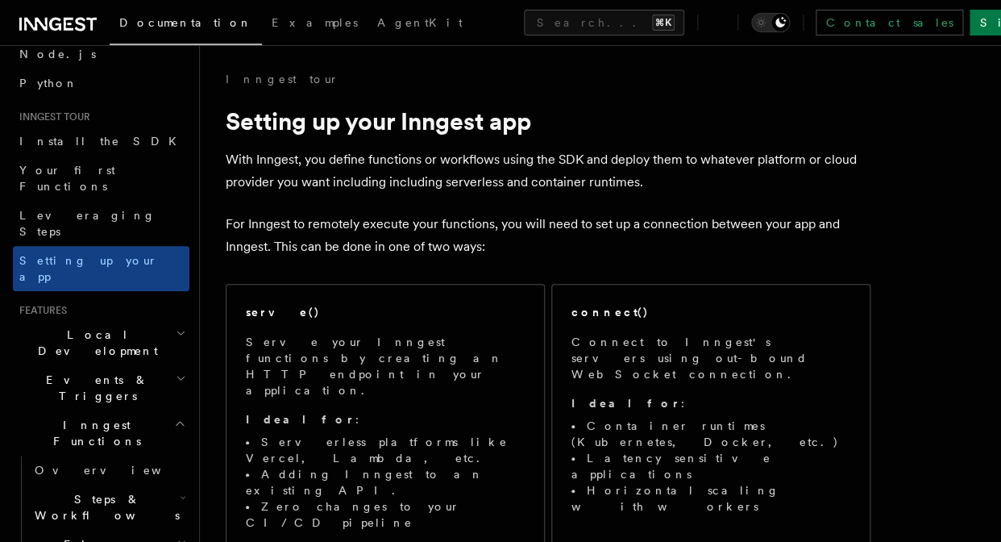
click at [547, 108] on h1 "Setting up your Inngest app" at bounding box center [548, 120] width 645 height 29
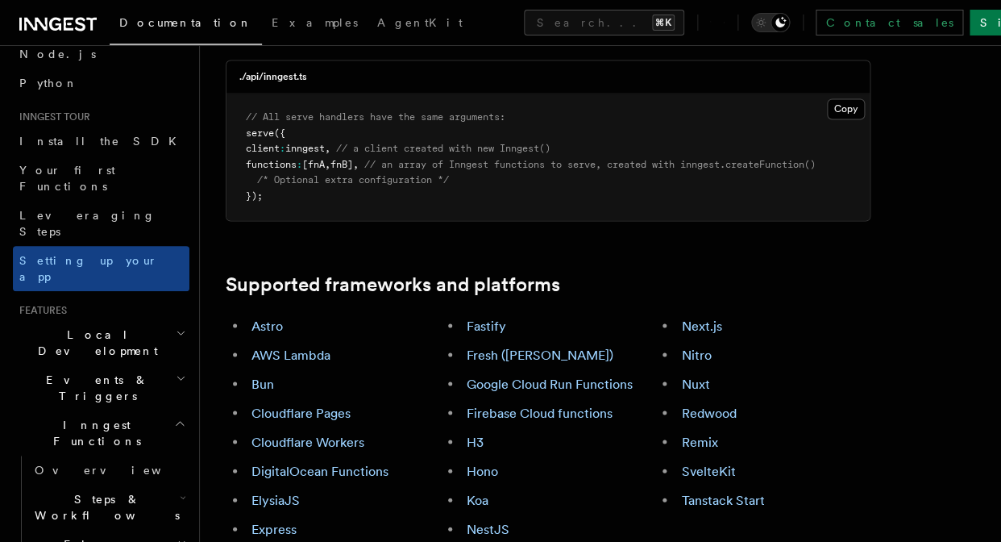
scroll to position [818, 0]
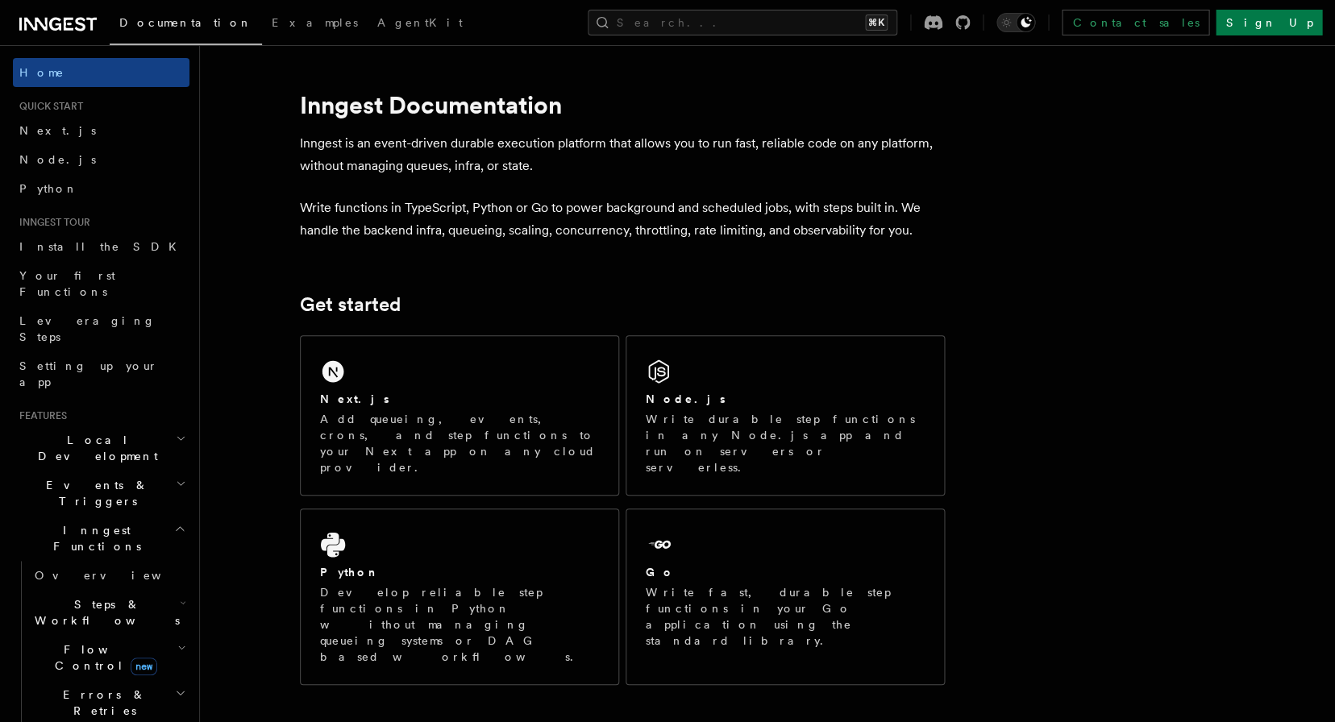
click at [575, 209] on p "Write functions in TypeScript, Python or Go to power background and scheduled j…" at bounding box center [622, 219] width 645 height 45
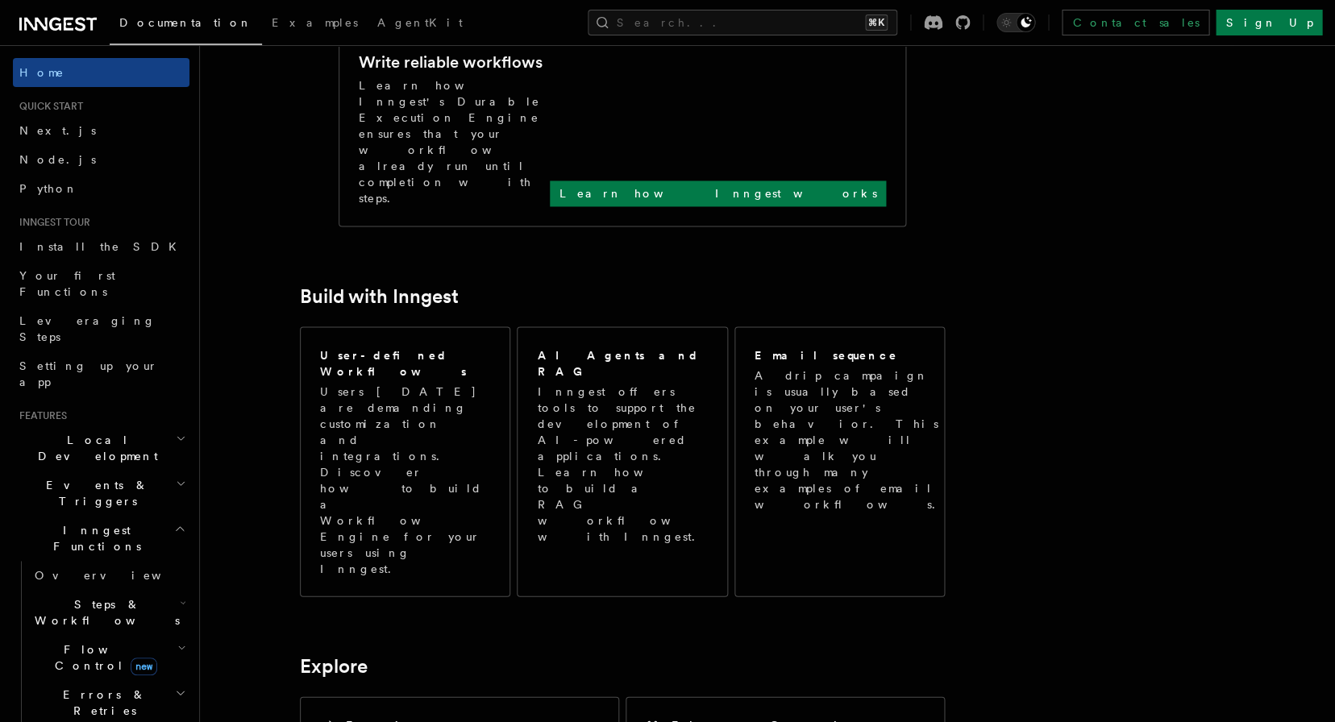
click at [1084, 308] on article "Inngest Documentation Inngest is an event-driven durable execution platform tha…" at bounding box center [726, 574] width 1000 height 2406
click at [1121, 351] on article "Inngest Documentation Inngest is an event-driven durable execution platform tha…" at bounding box center [726, 574] width 1000 height 2406
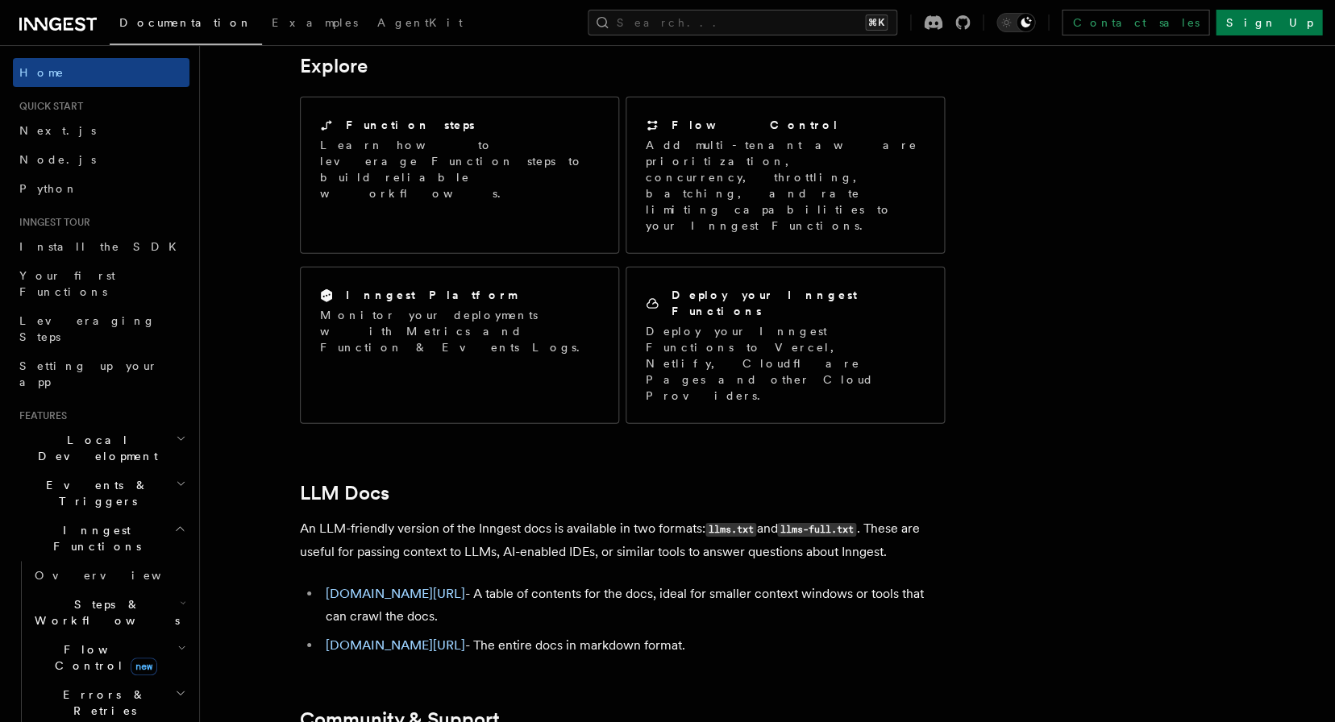
scroll to position [1332, 0]
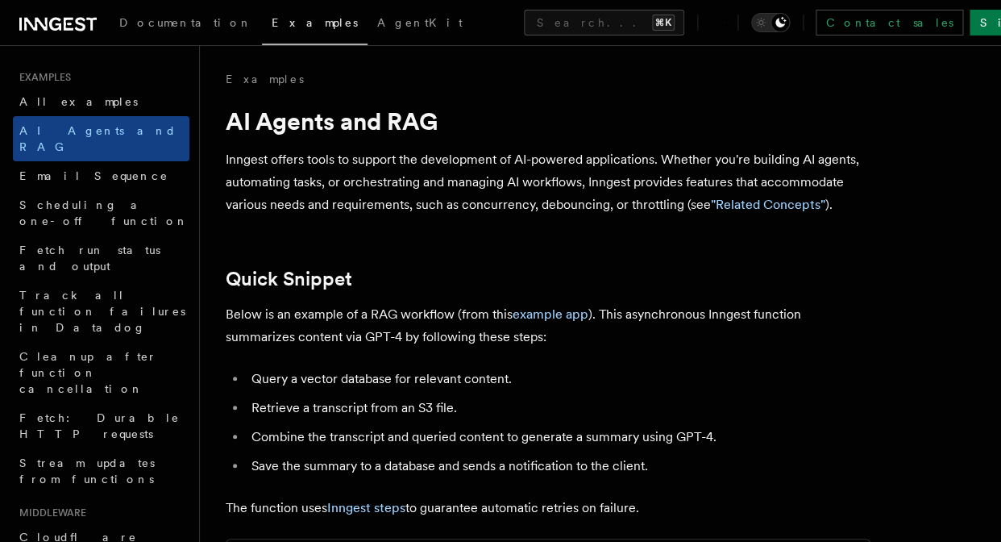
click at [575, 193] on p "Inngest offers tools to support the development of AI-powered applications. Whe…" at bounding box center [548, 182] width 645 height 68
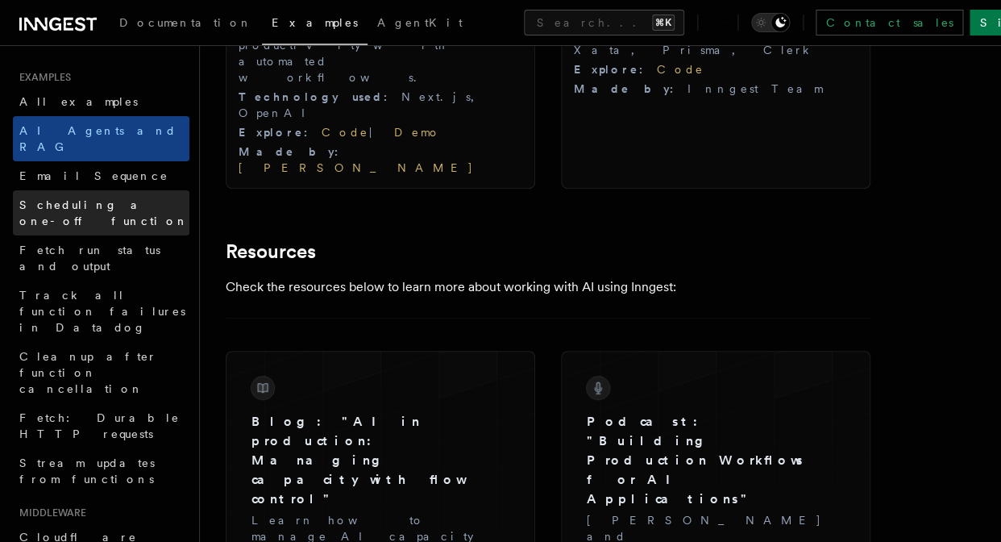
scroll to position [2626, 0]
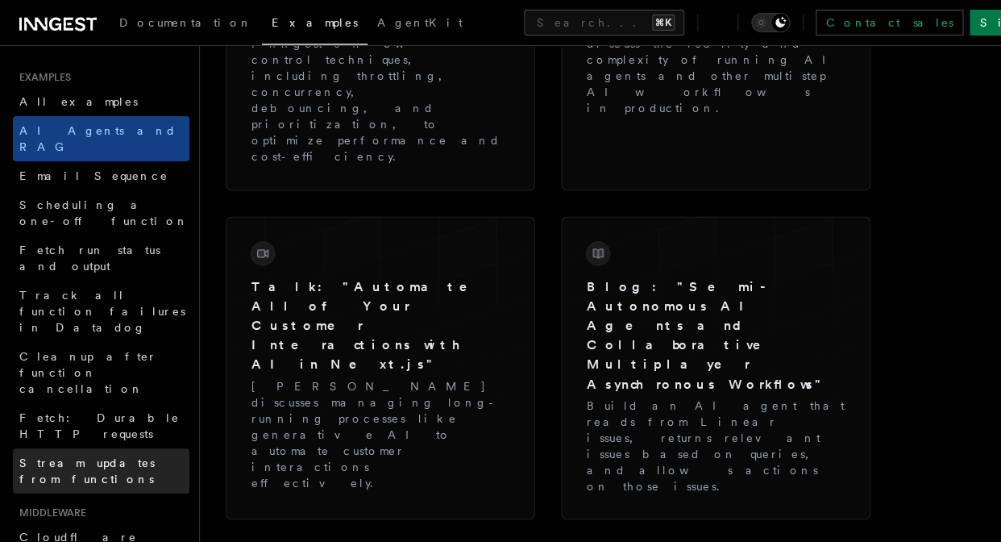
click at [118, 448] on link "Stream updates from functions" at bounding box center [101, 470] width 177 height 45
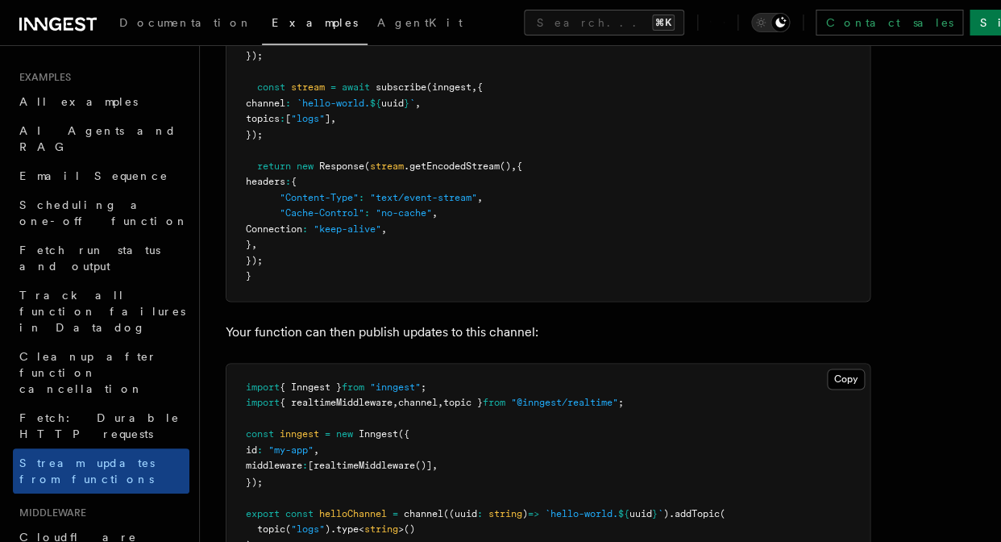
scroll to position [1051, 0]
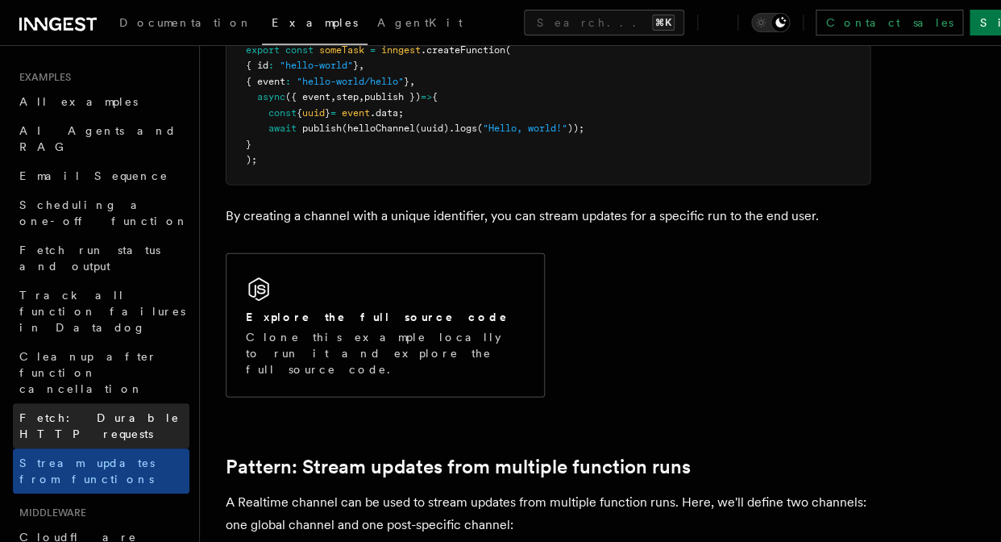
click at [66, 411] on span "Fetch: Durable HTTP requests" at bounding box center [99, 425] width 160 height 29
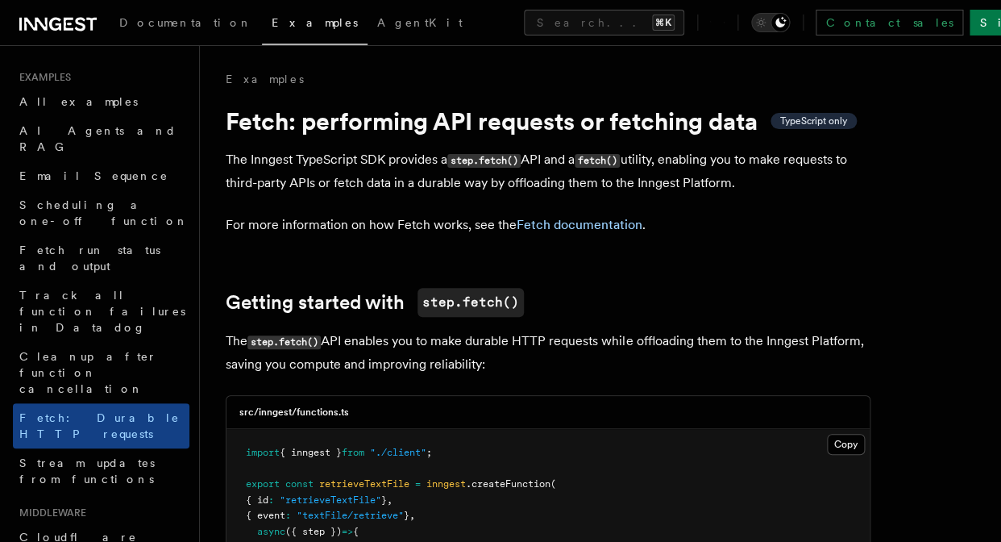
scroll to position [525, 0]
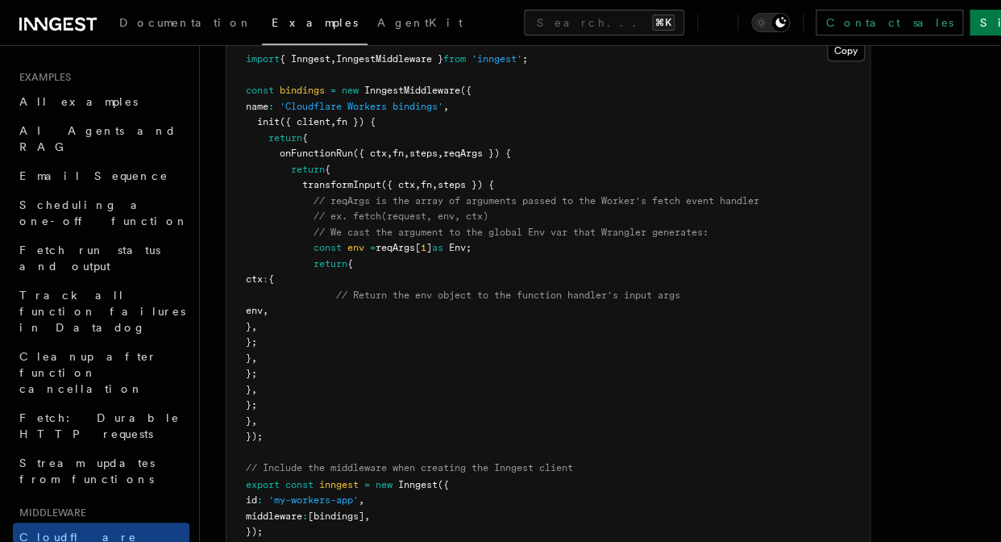
scroll to position [1051, 0]
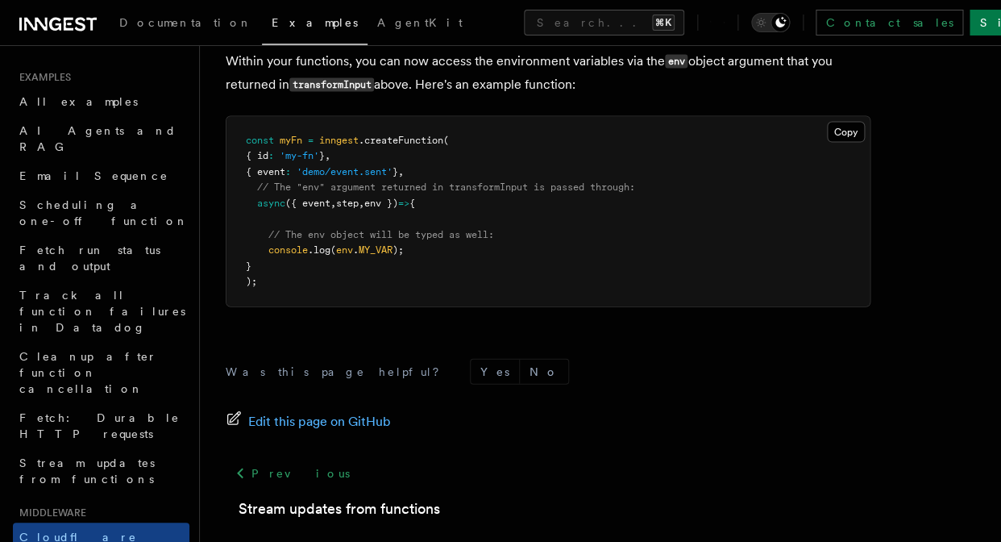
click at [558, 431] on footer "Was this page helpful? Yes No Edit this page on GitHub Previous Stream updates …" at bounding box center [548, 474] width 645 height 230
